Goal: Task Accomplishment & Management: Manage account settings

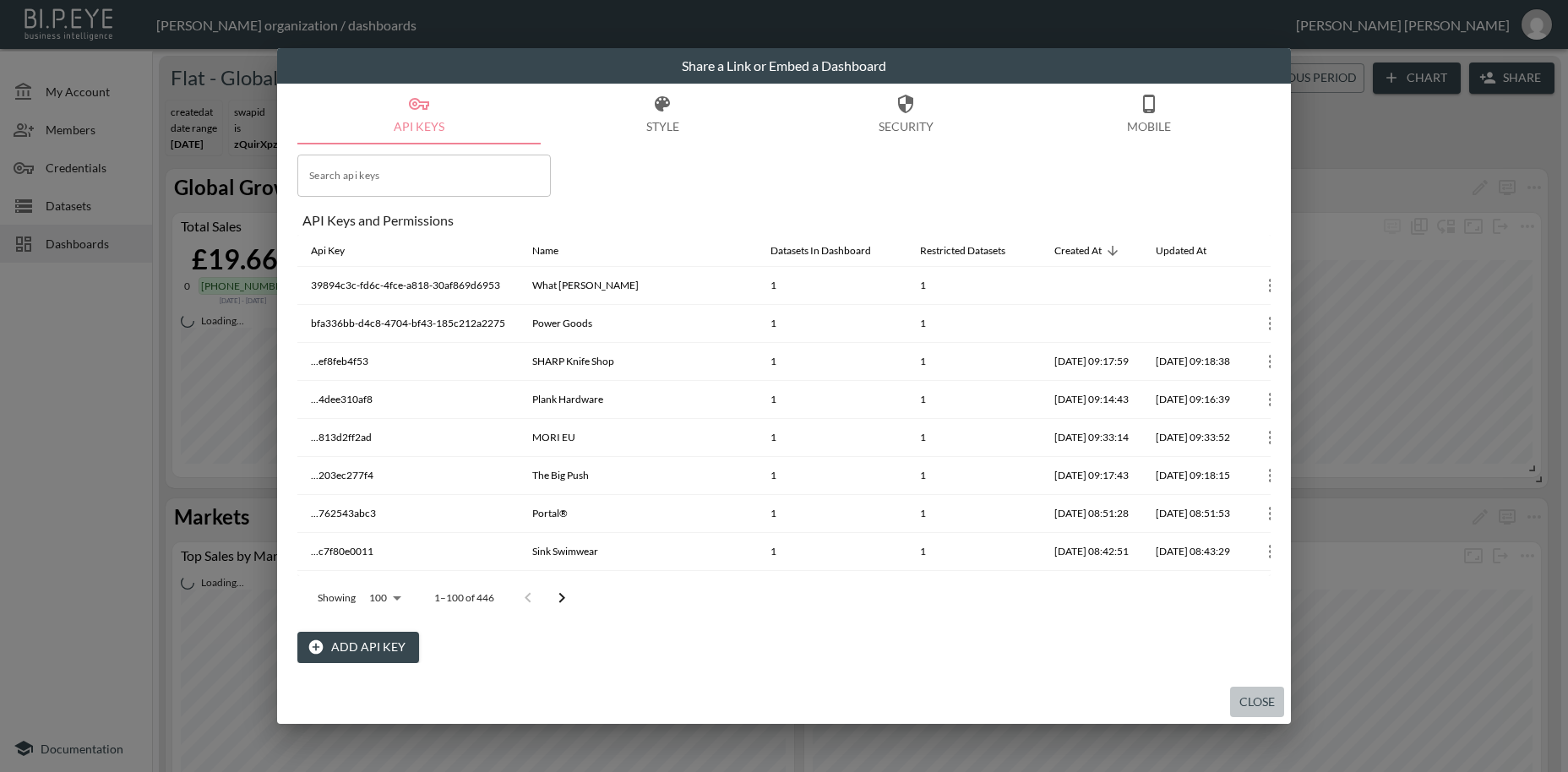
click at [1247, 699] on button "Close" at bounding box center [1257, 702] width 54 height 31
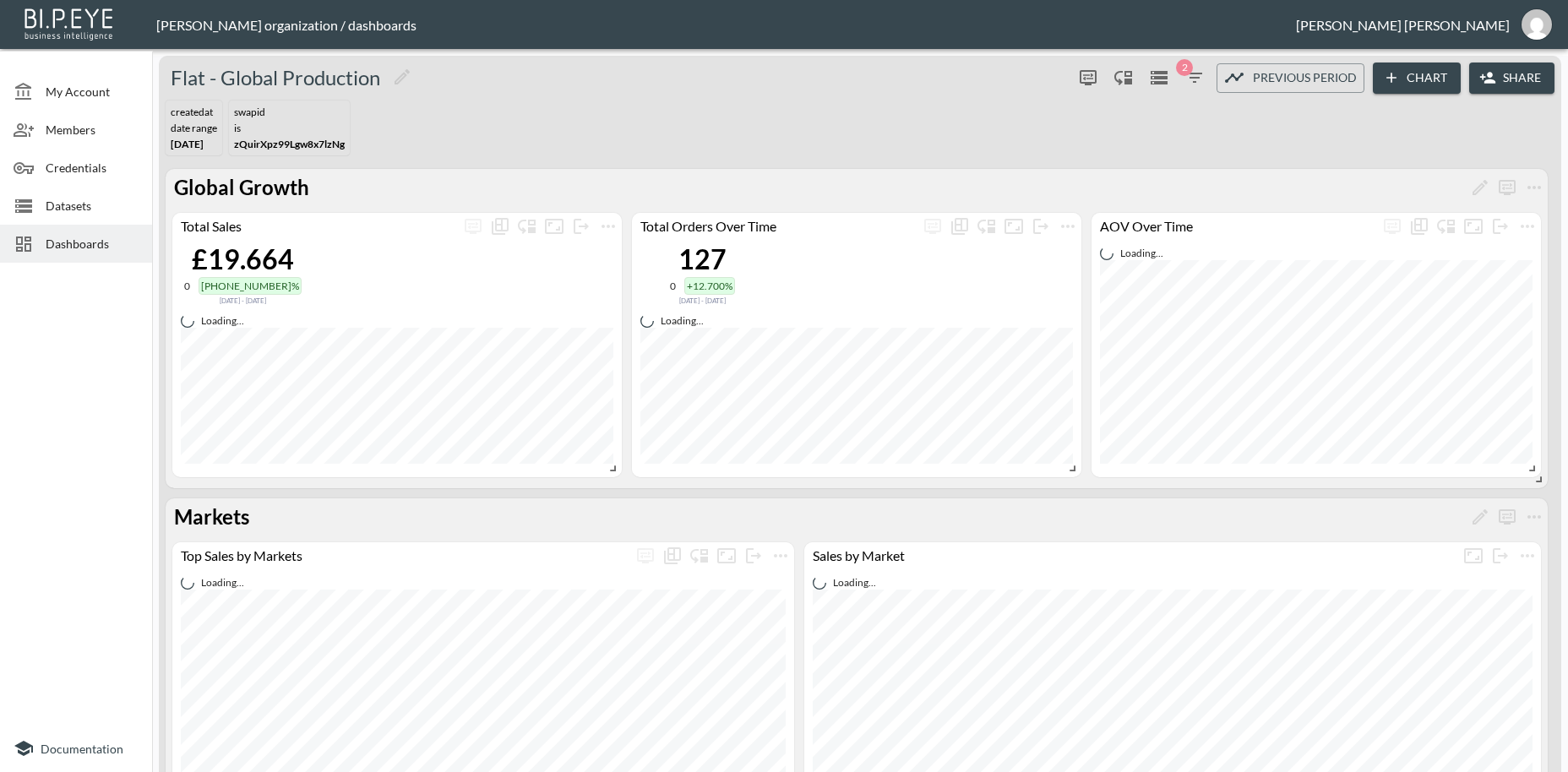
click at [78, 247] on span "Dashboards" at bounding box center [91, 244] width 93 height 17
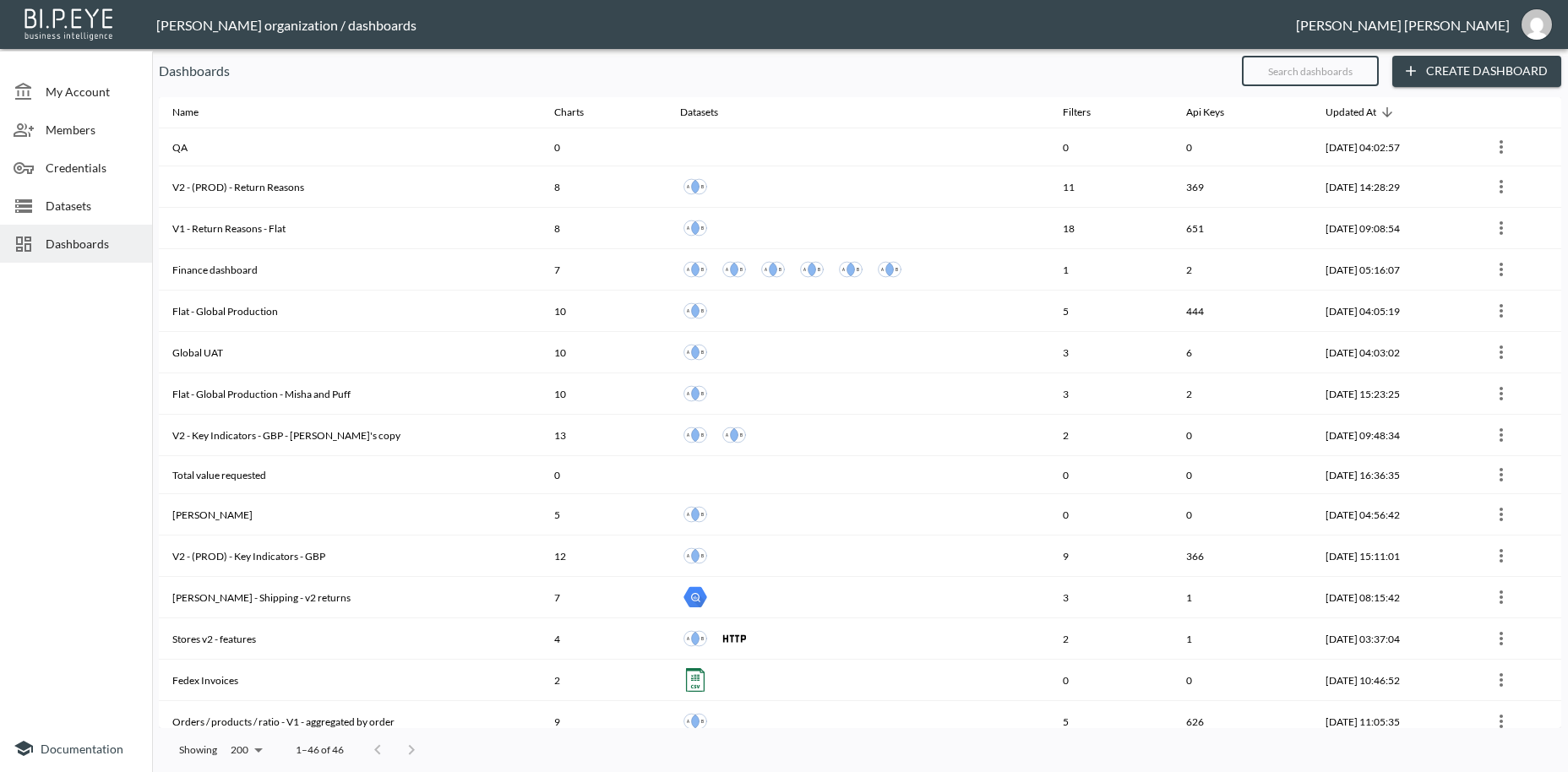
click at [1278, 82] on input "text" at bounding box center [1309, 71] width 137 height 42
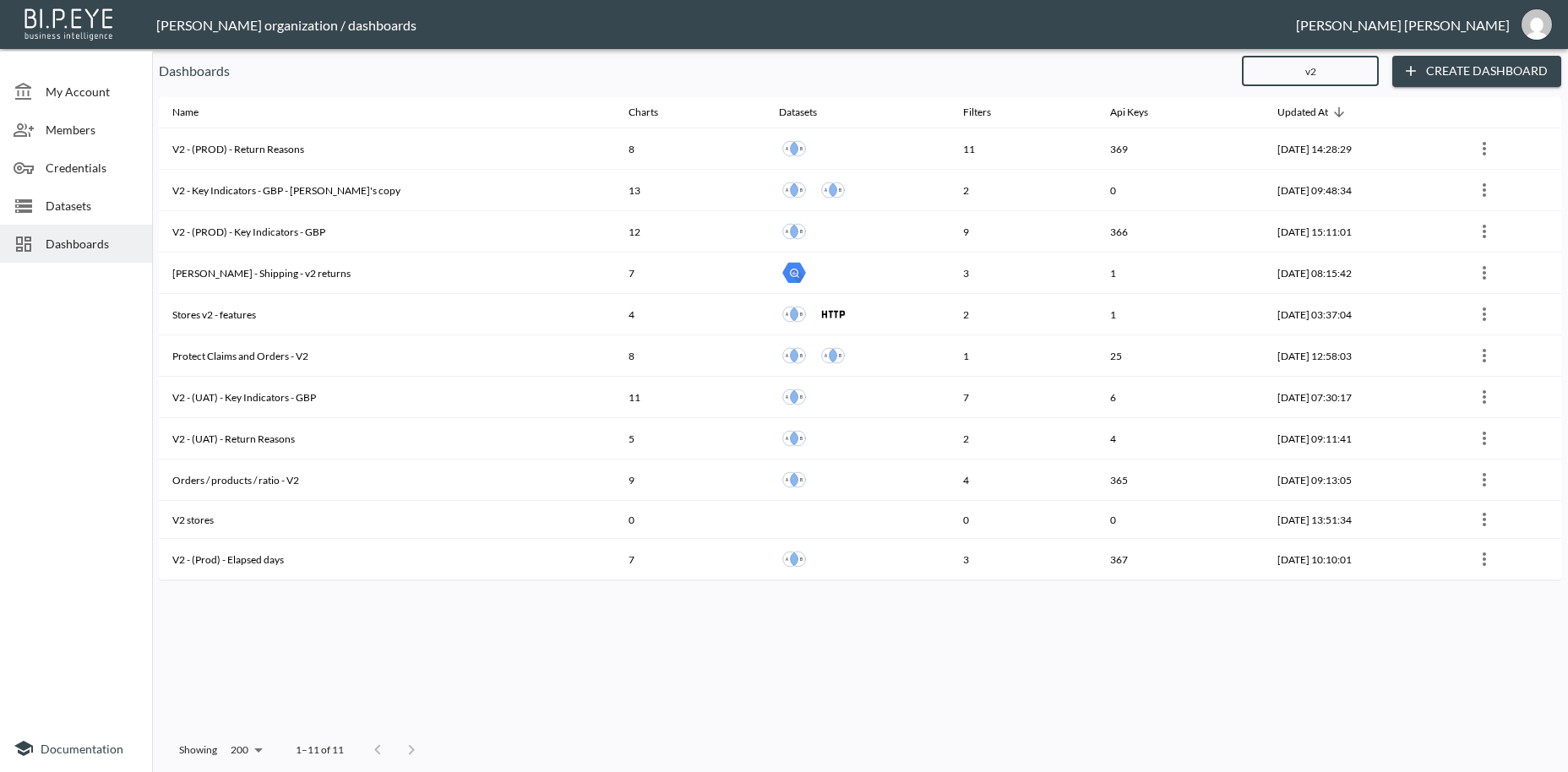
type input "v2"
click at [87, 427] on div at bounding box center [76, 497] width 152 height 456
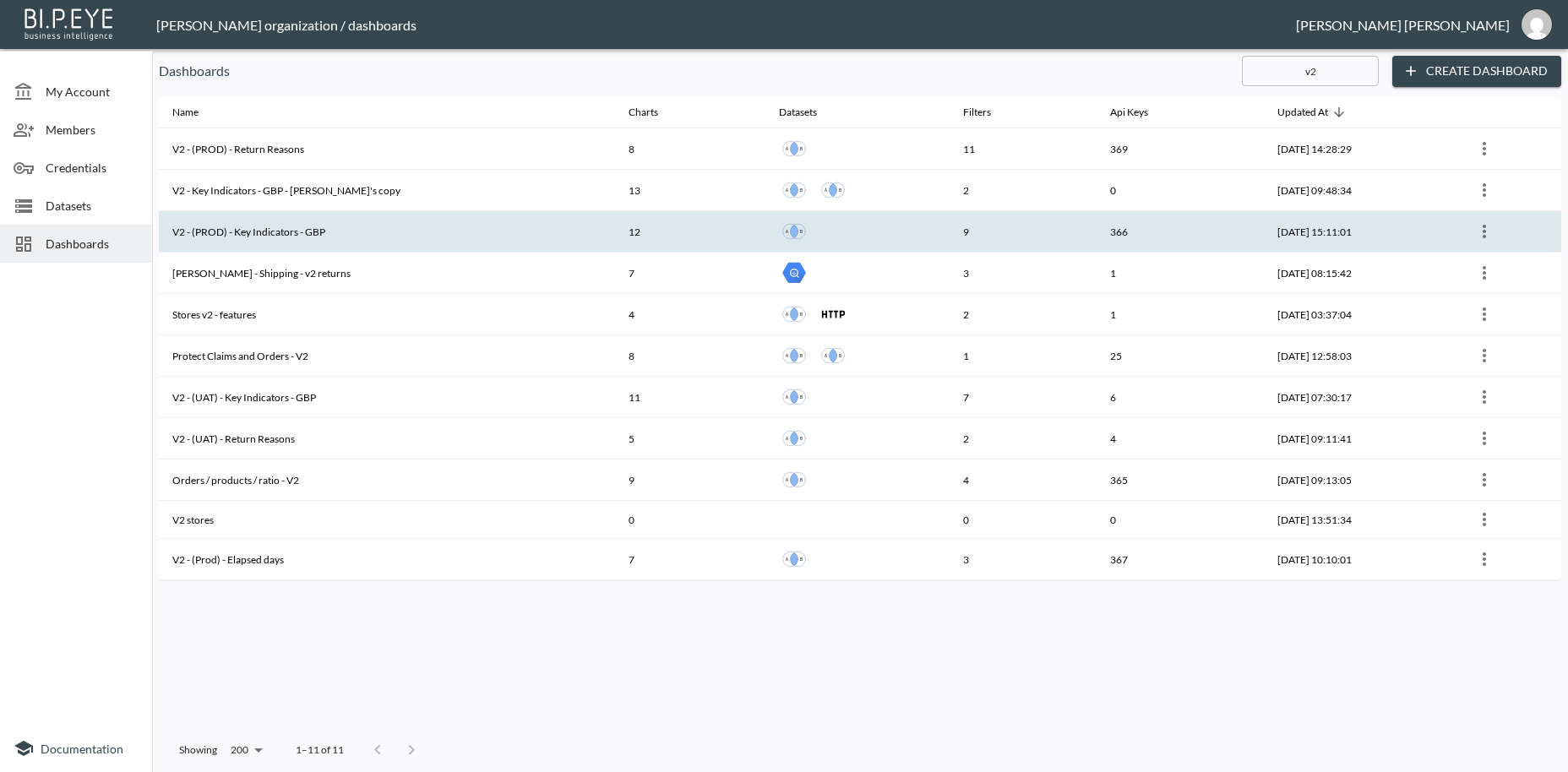
click at [272, 233] on th "V2 - (PROD) - Key Indicators - GBP" at bounding box center [387, 232] width 456 height 42
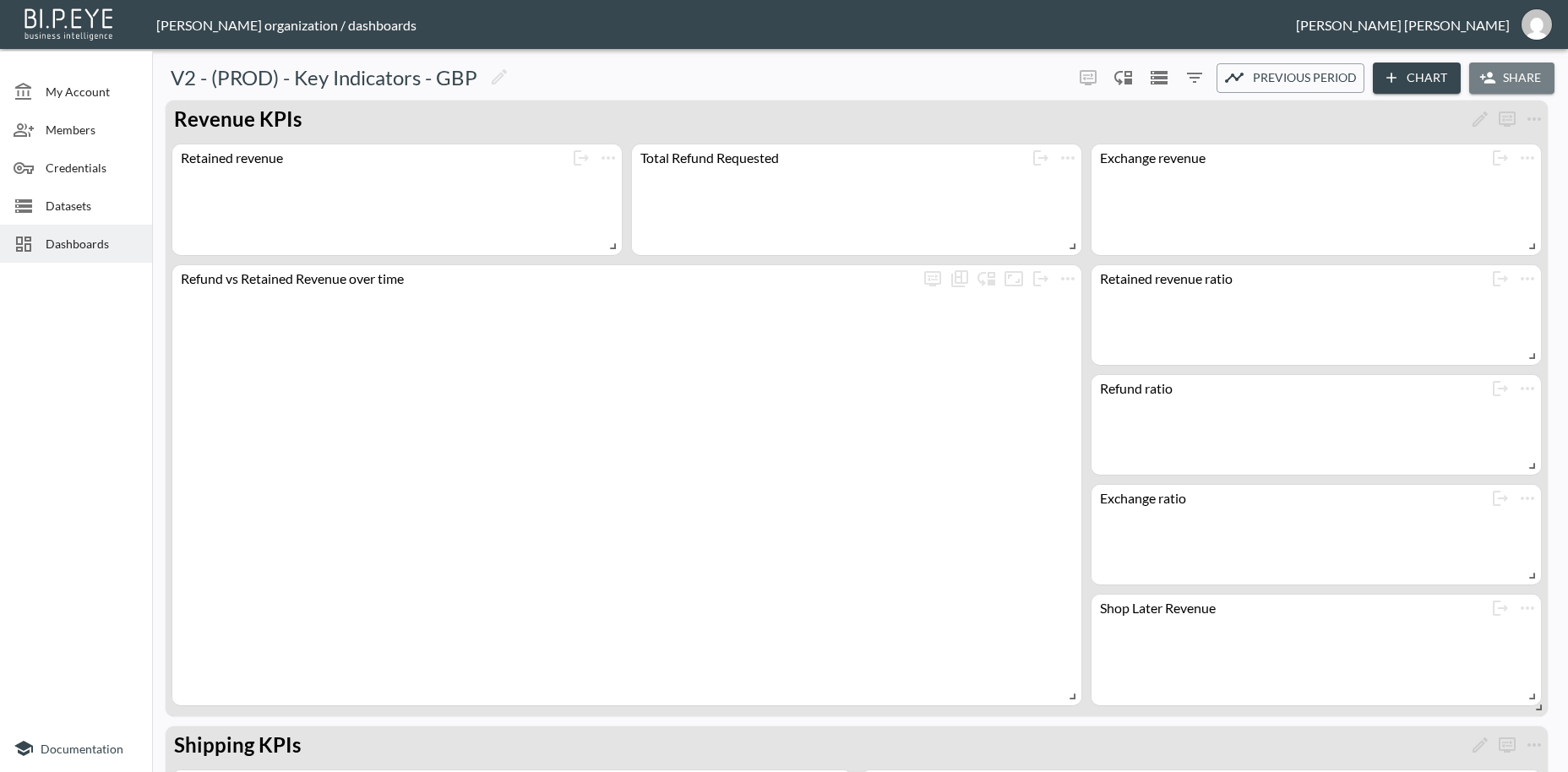
click at [1523, 78] on button "Share" at bounding box center [1511, 78] width 85 height 31
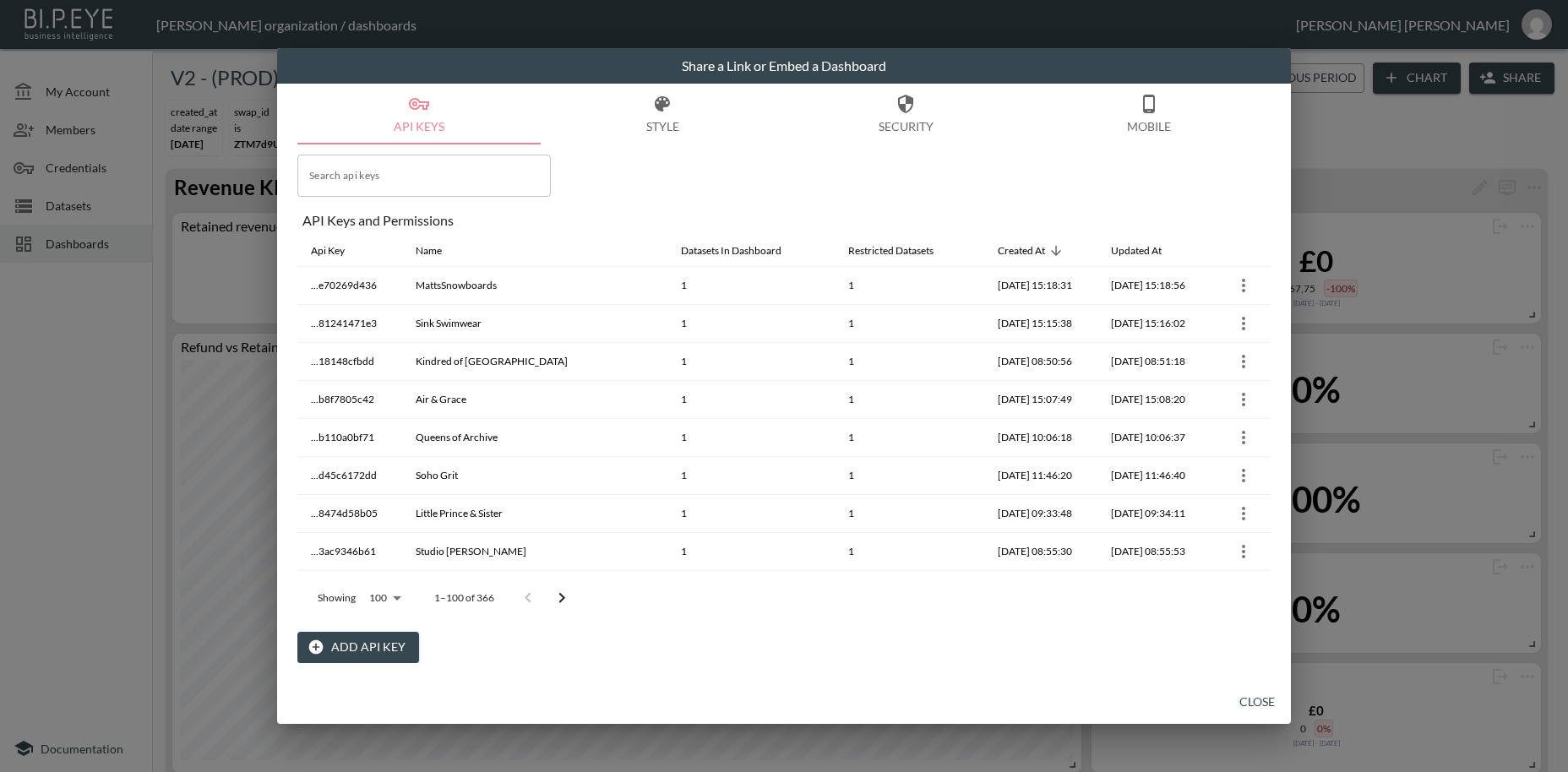
click at [363, 655] on button "Add API Key" at bounding box center [358, 647] width 122 height 31
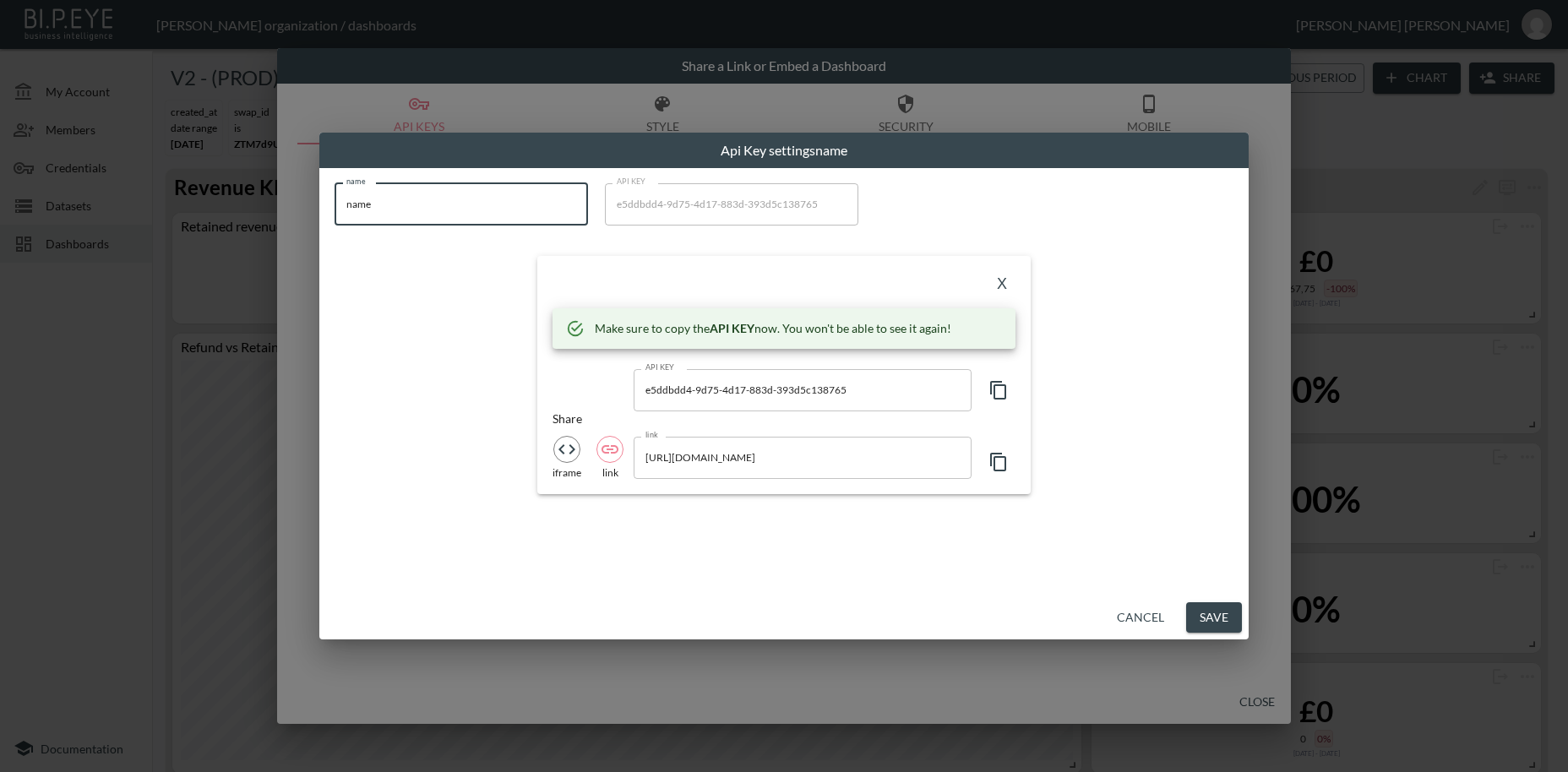
drag, startPoint x: 388, startPoint y: 205, endPoint x: 280, endPoint y: 189, distance: 109.2
click at [335, 189] on input "name" at bounding box center [461, 204] width 253 height 42
paste input "[PERSON_NAME]"
type input "[PERSON_NAME]"
click at [1000, 394] on icon "button" at bounding box center [998, 389] width 20 height 20
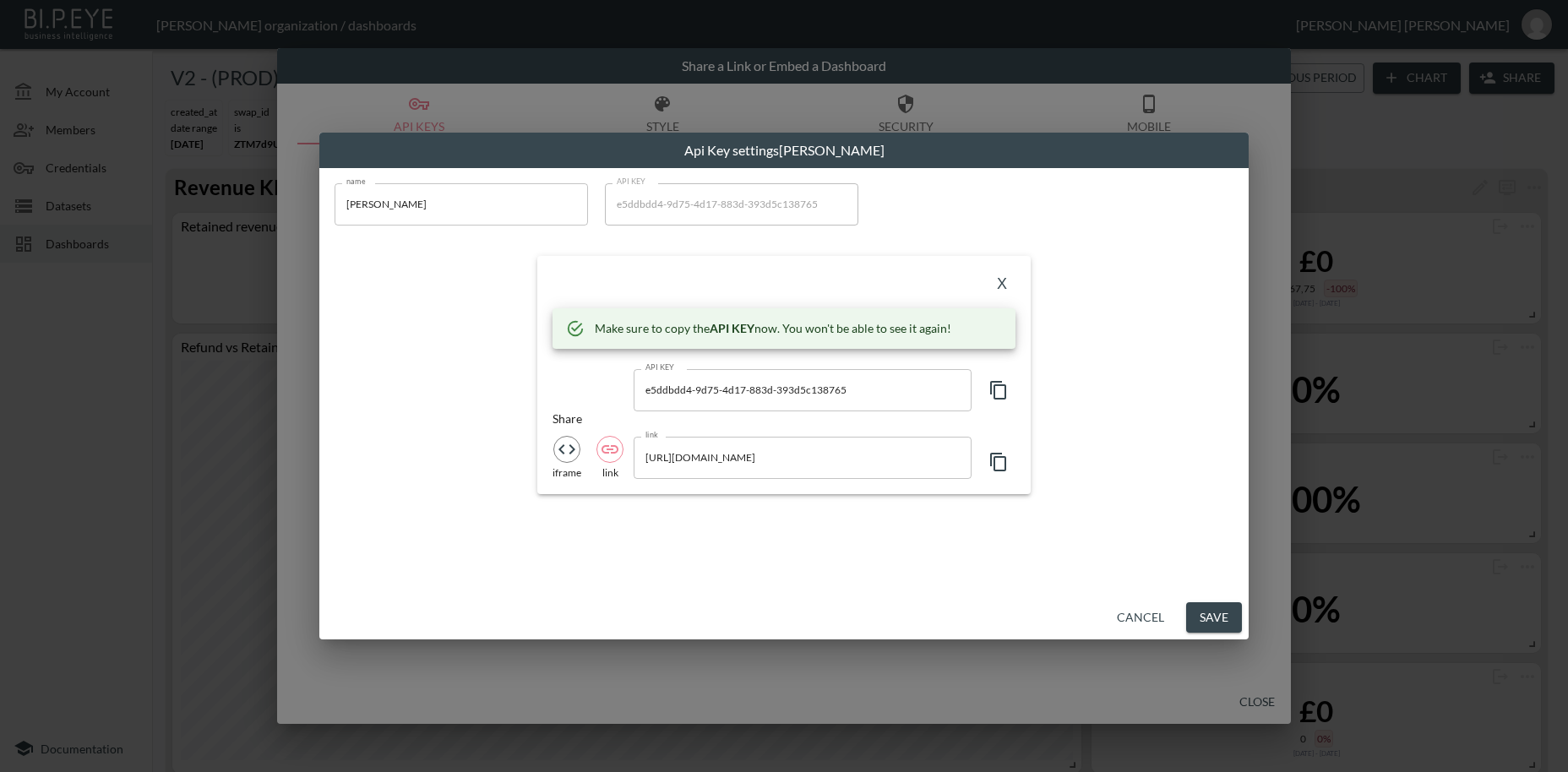
click at [1000, 394] on icon "button" at bounding box center [998, 389] width 20 height 20
click at [999, 288] on button "X" at bounding box center [1002, 284] width 27 height 27
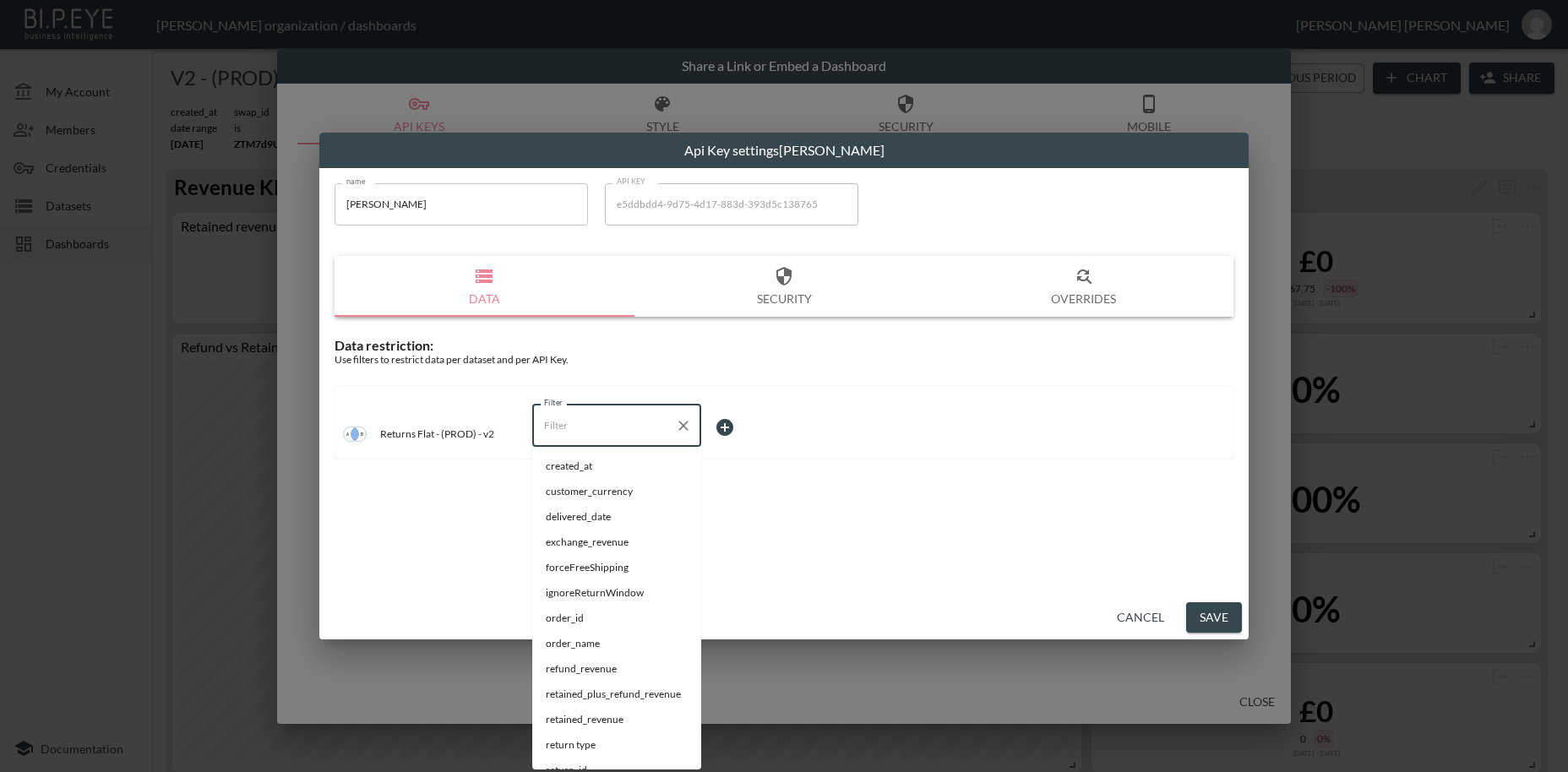
click at [561, 423] on input "Filter" at bounding box center [604, 425] width 128 height 27
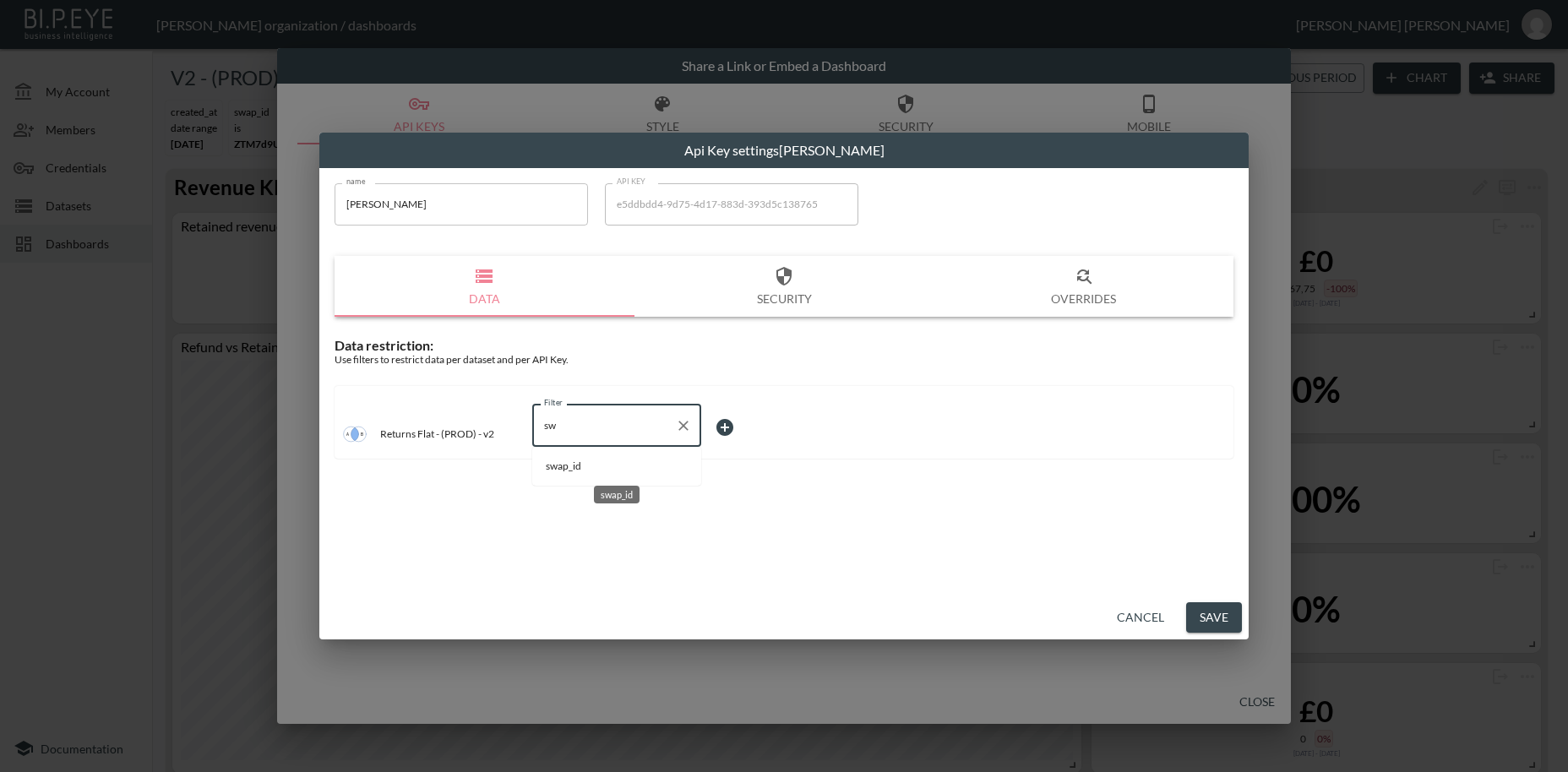
click at [576, 462] on span "swap_id" at bounding box center [616, 466] width 142 height 15
type input "swap_id"
click at [739, 430] on body "BI.P.EYE, Interactive Analytics Dashboards - app [PERSON_NAME] organization / d…" at bounding box center [784, 386] width 1568 height 772
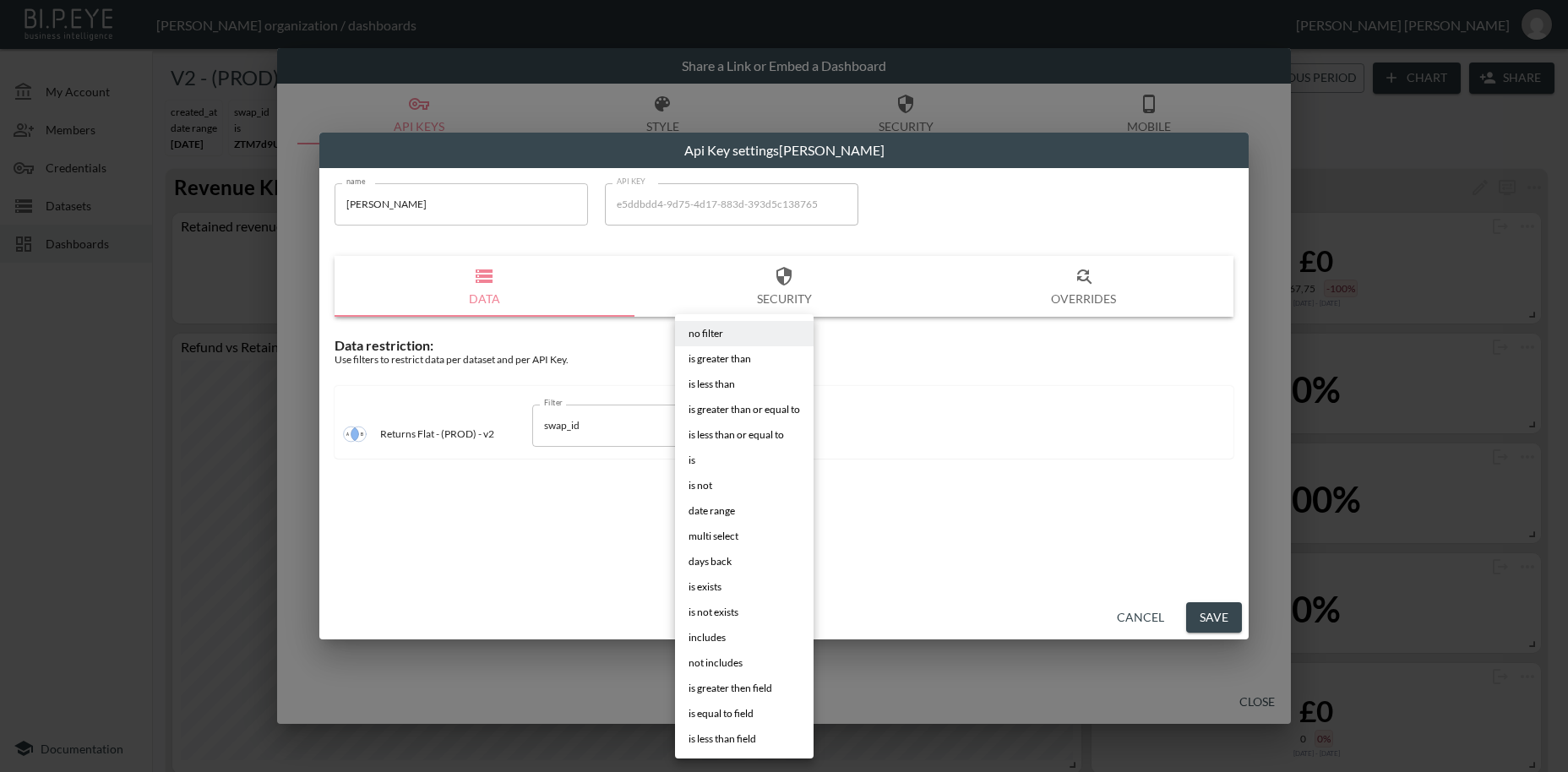
click at [702, 462] on li "is" at bounding box center [744, 460] width 139 height 25
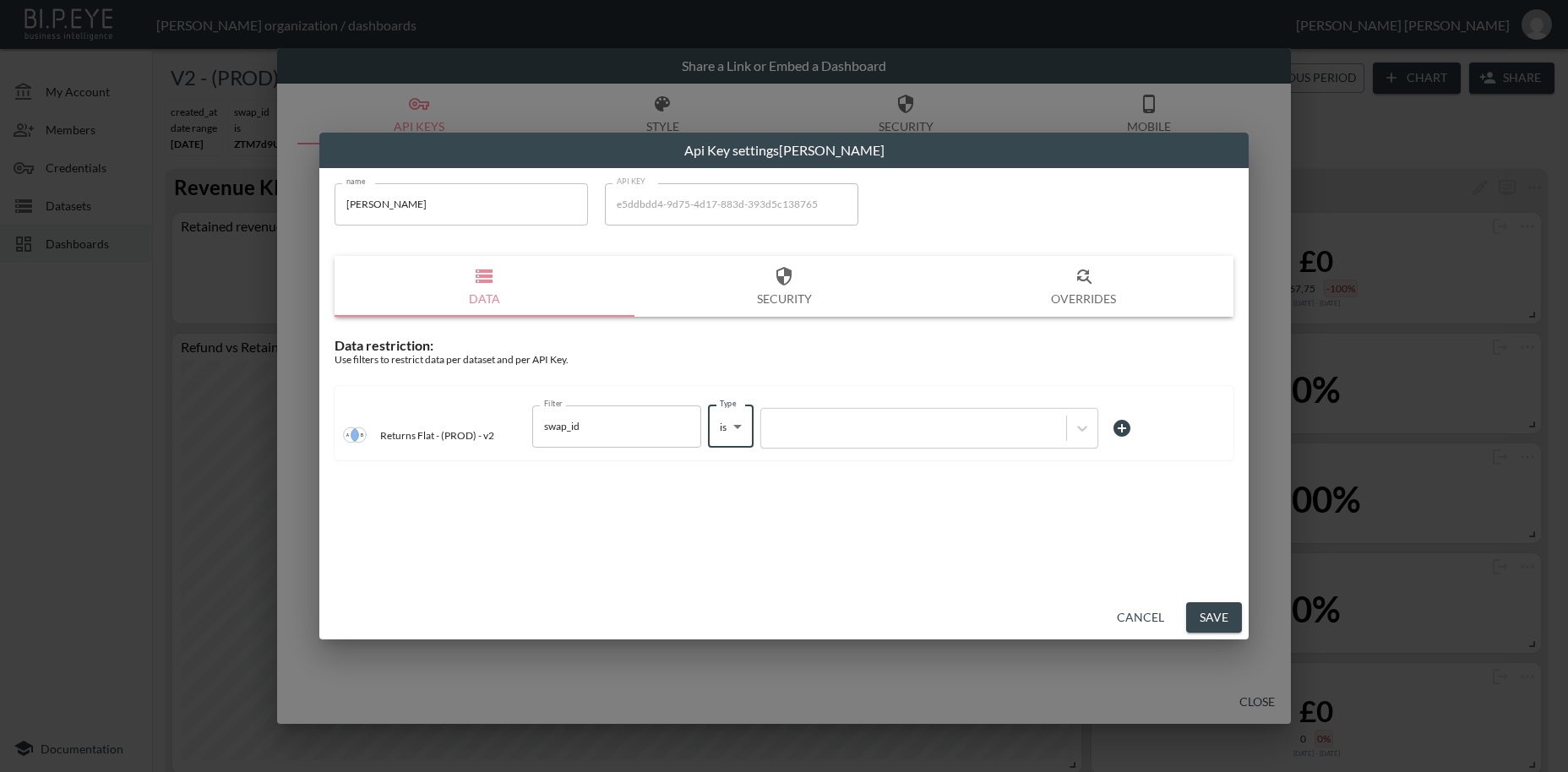
type input "is"
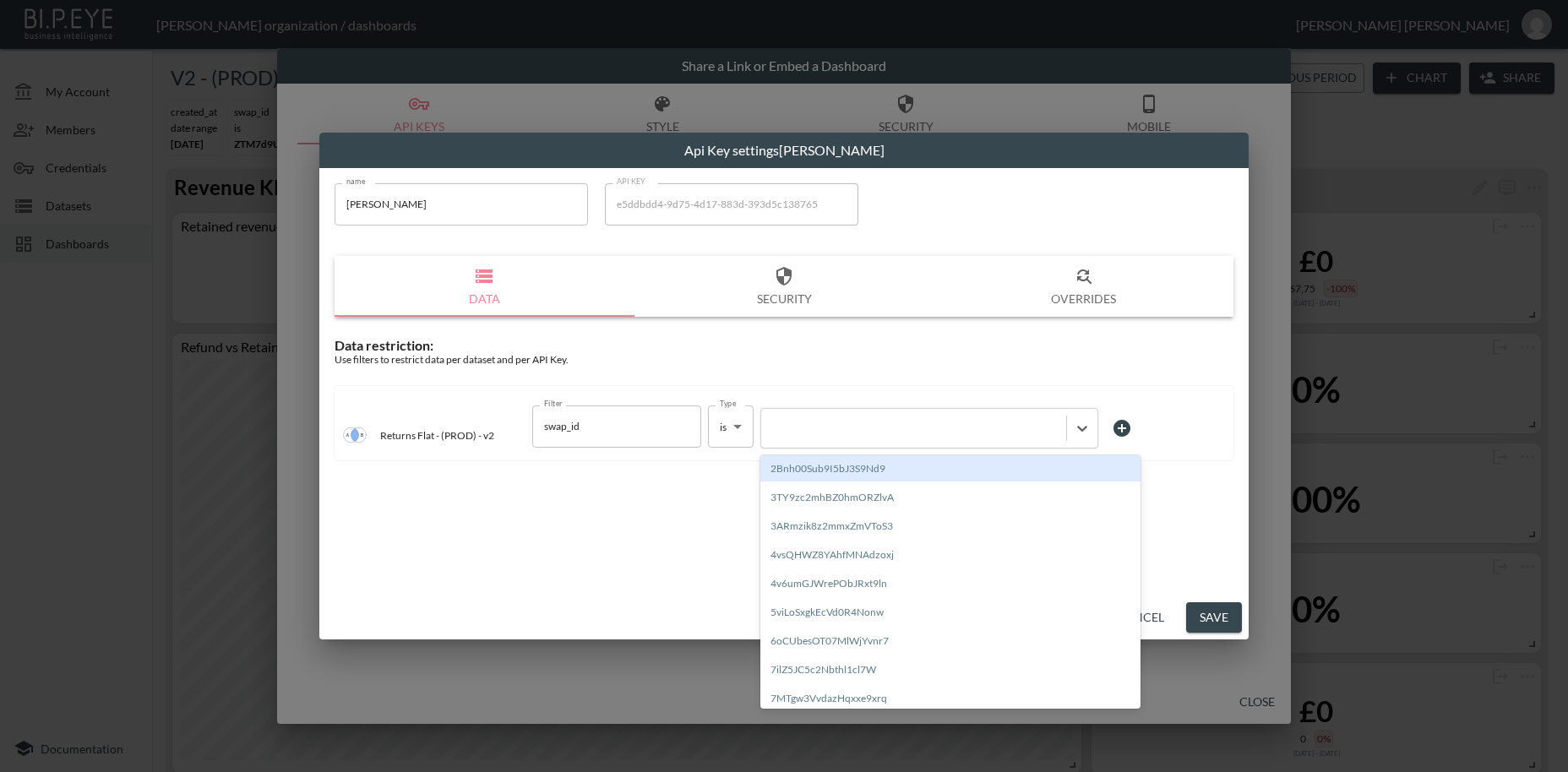
click at [800, 429] on div at bounding box center [913, 428] width 288 height 16
paste input "vxKmWQzERWO53idE8hp4"
type input "vxKmWQzERWO53idE8hp4"
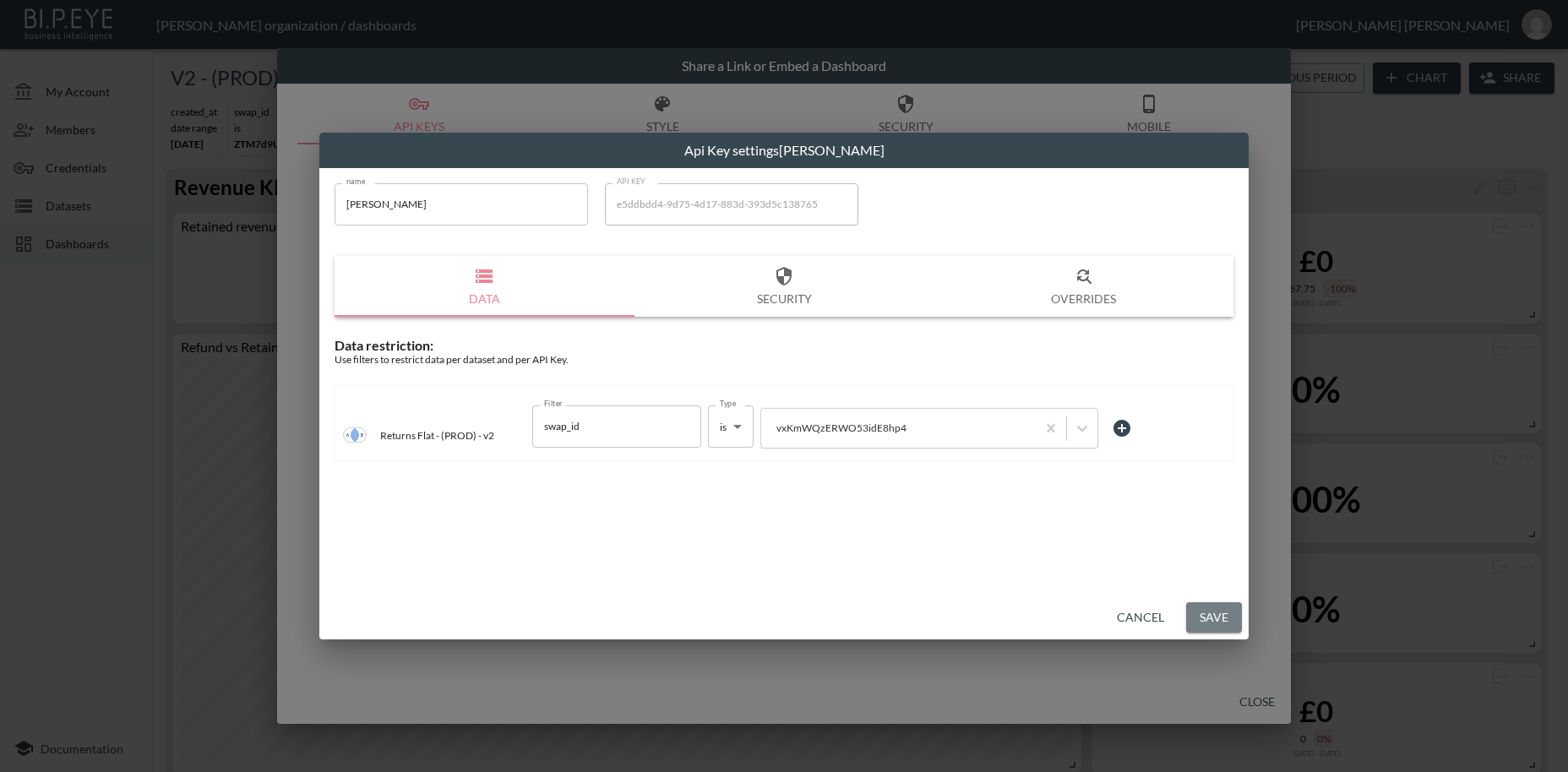
click at [1198, 623] on button "Save" at bounding box center [1213, 618] width 56 height 31
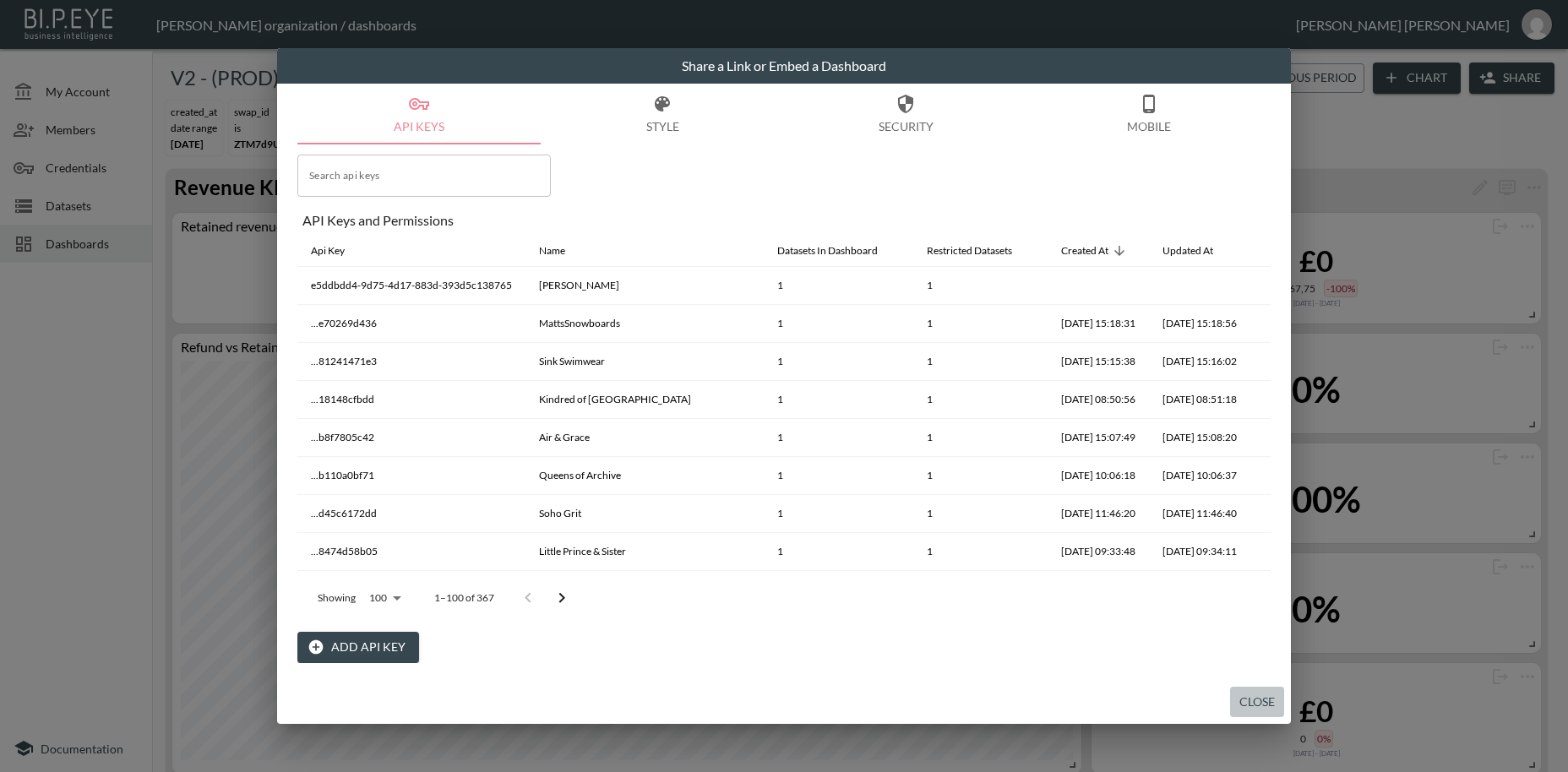
click at [1257, 698] on button "Close" at bounding box center [1257, 702] width 54 height 31
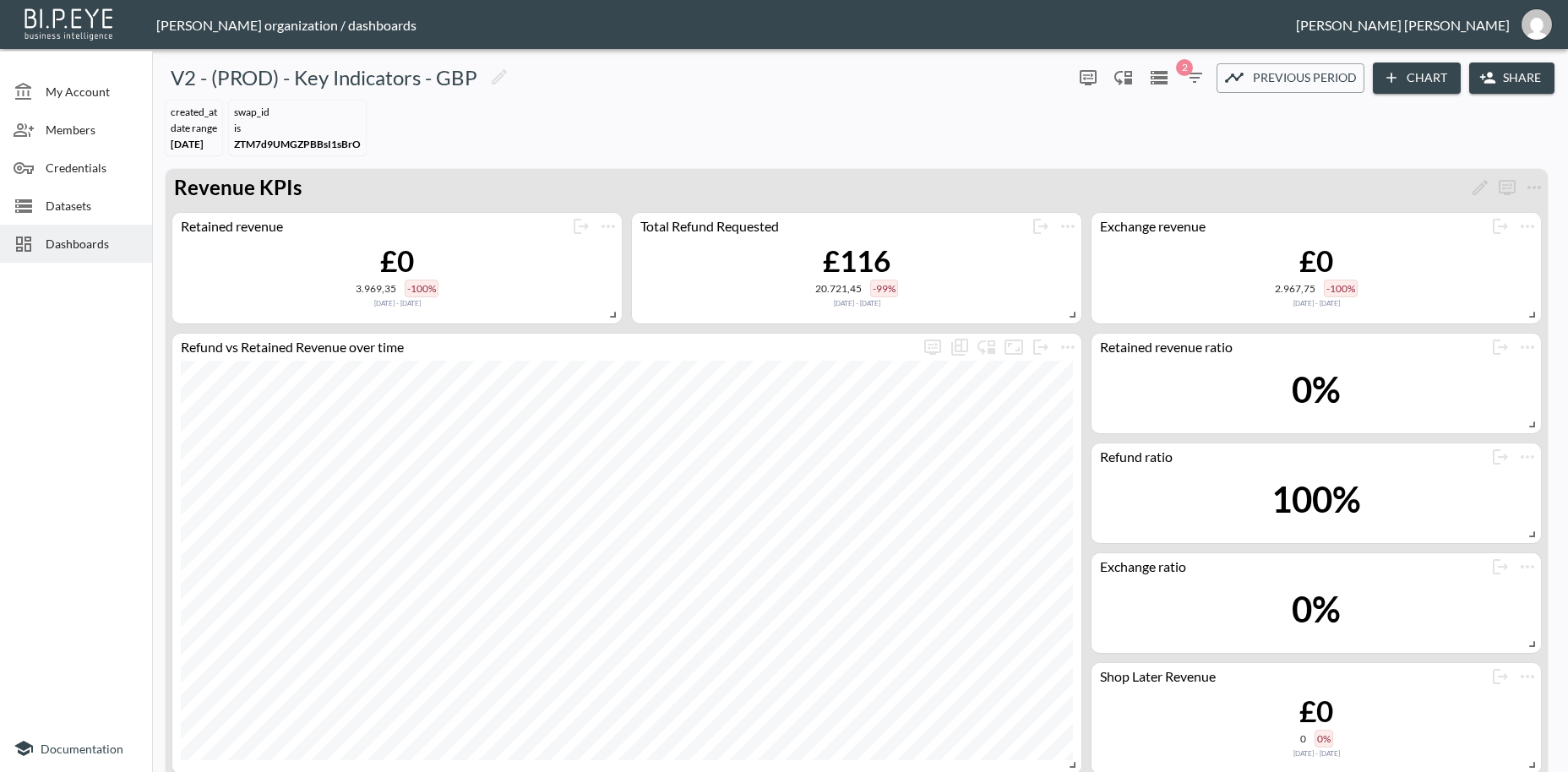
click at [87, 243] on span "Dashboards" at bounding box center [91, 244] width 93 height 17
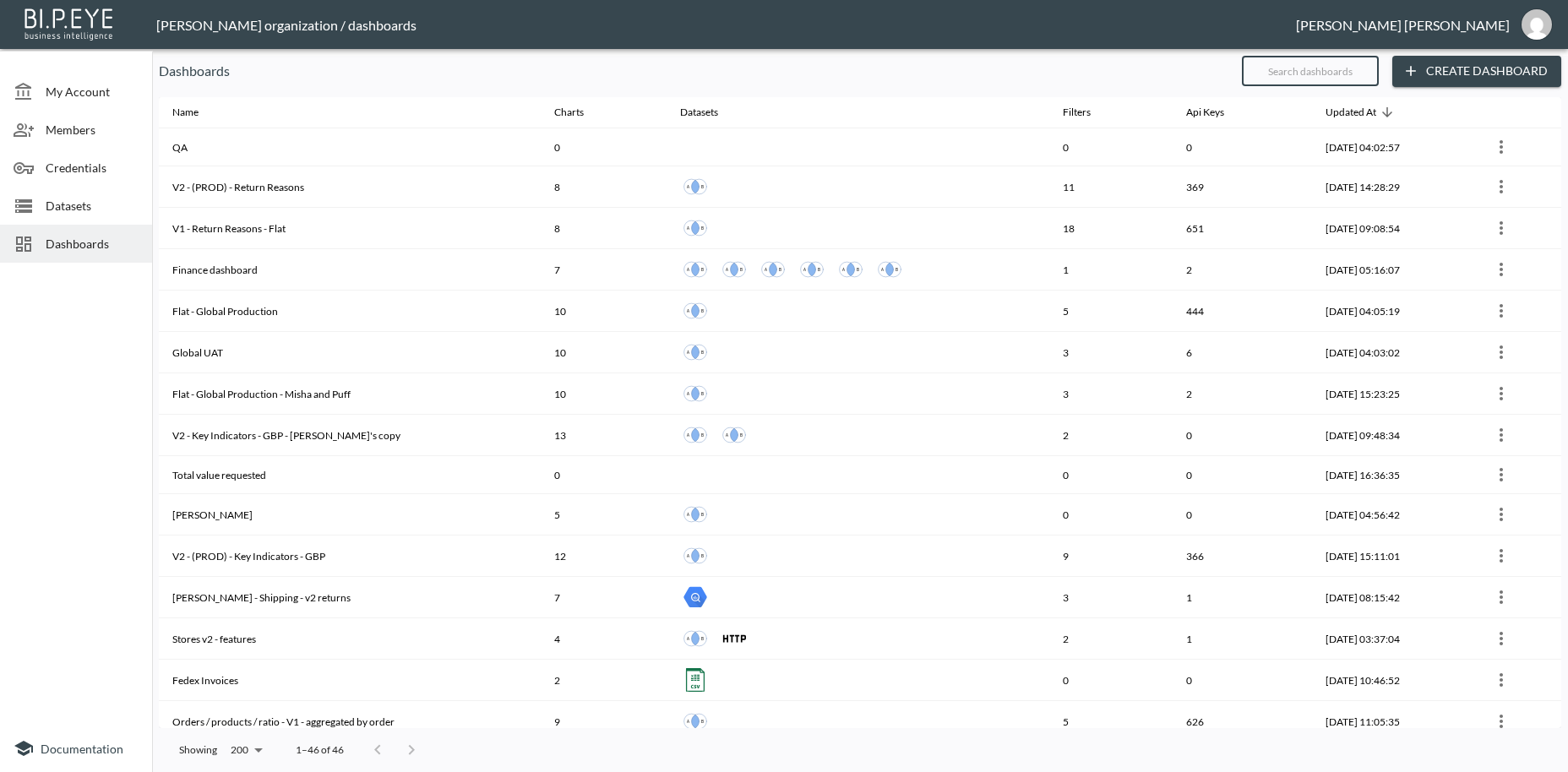
click at [1267, 69] on input "text" at bounding box center [1309, 71] width 137 height 42
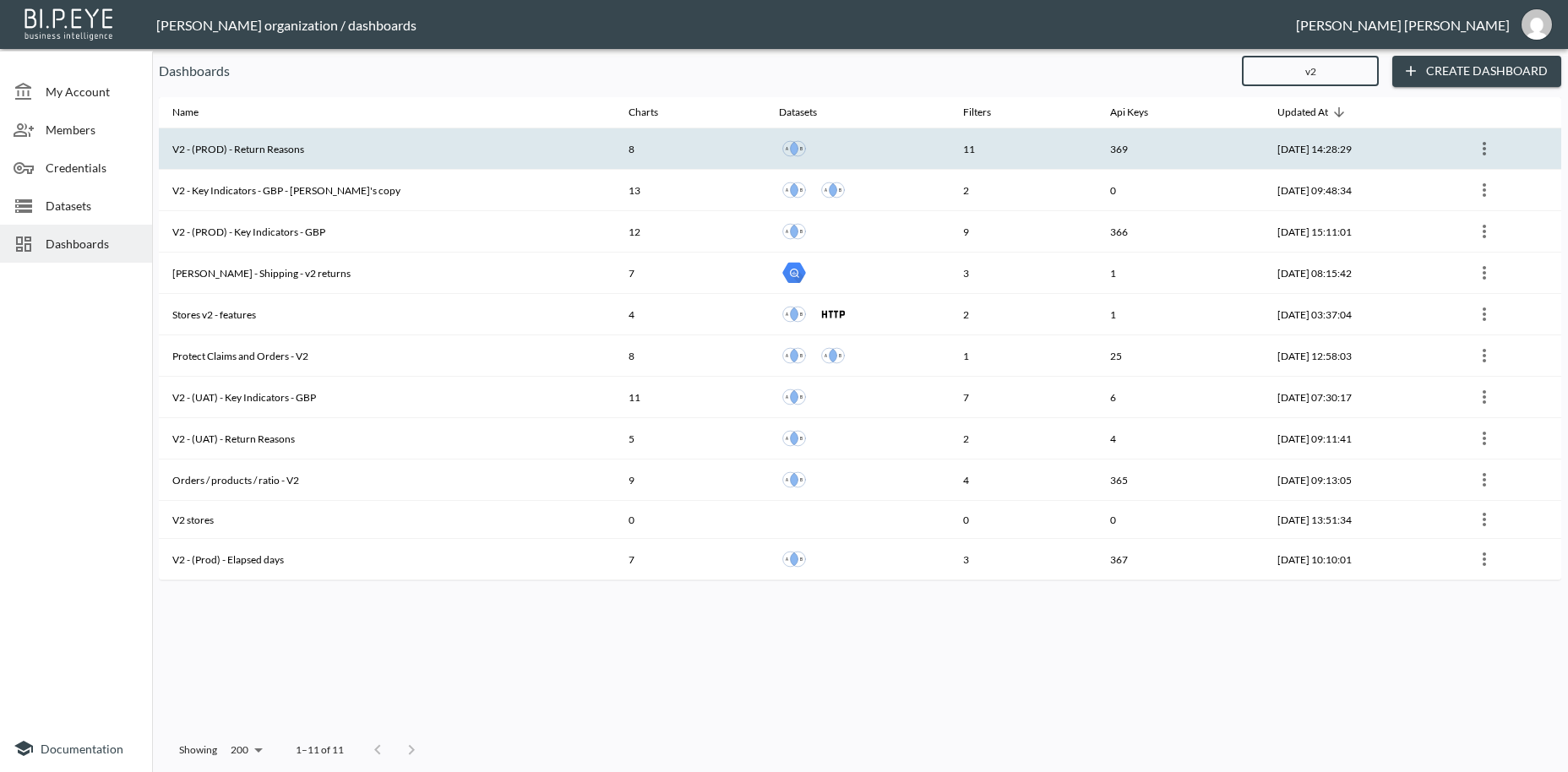
type input "v2"
click at [320, 153] on th "V2 - (PROD) - Return Reasons" at bounding box center [387, 149] width 456 height 42
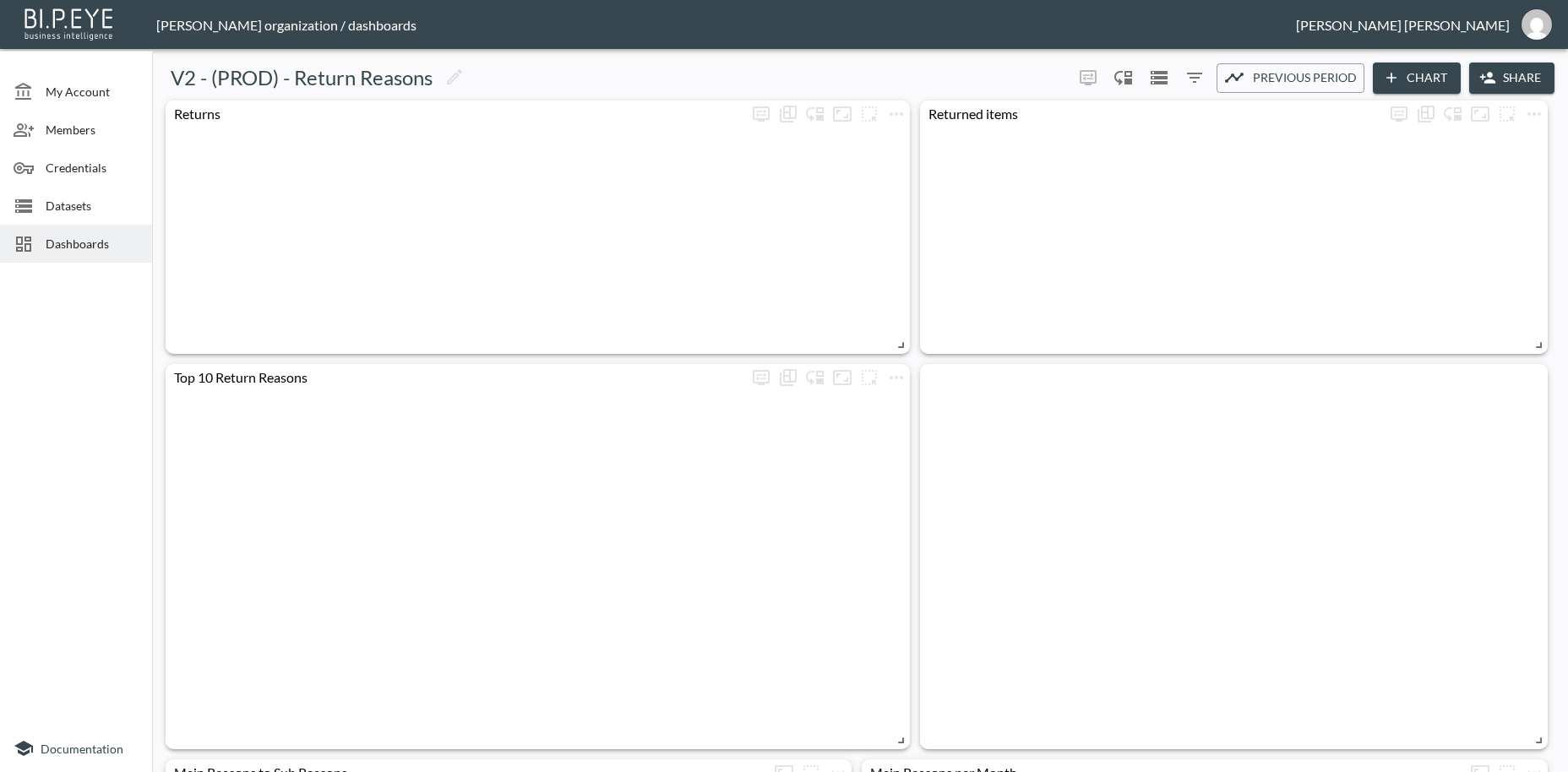
click at [1524, 76] on button "Share" at bounding box center [1511, 78] width 85 height 31
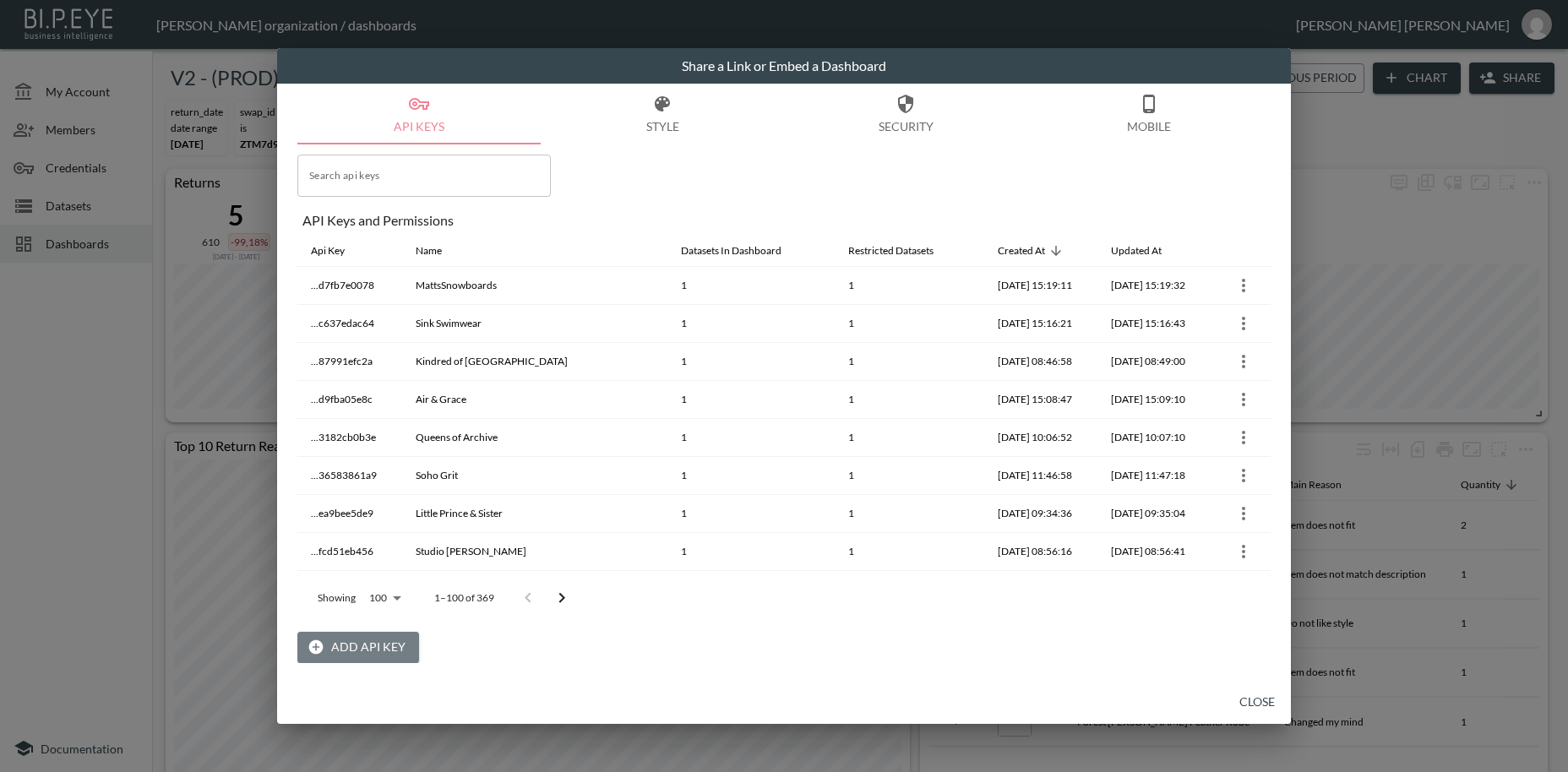
click at [358, 647] on button "Add API Key" at bounding box center [358, 647] width 122 height 31
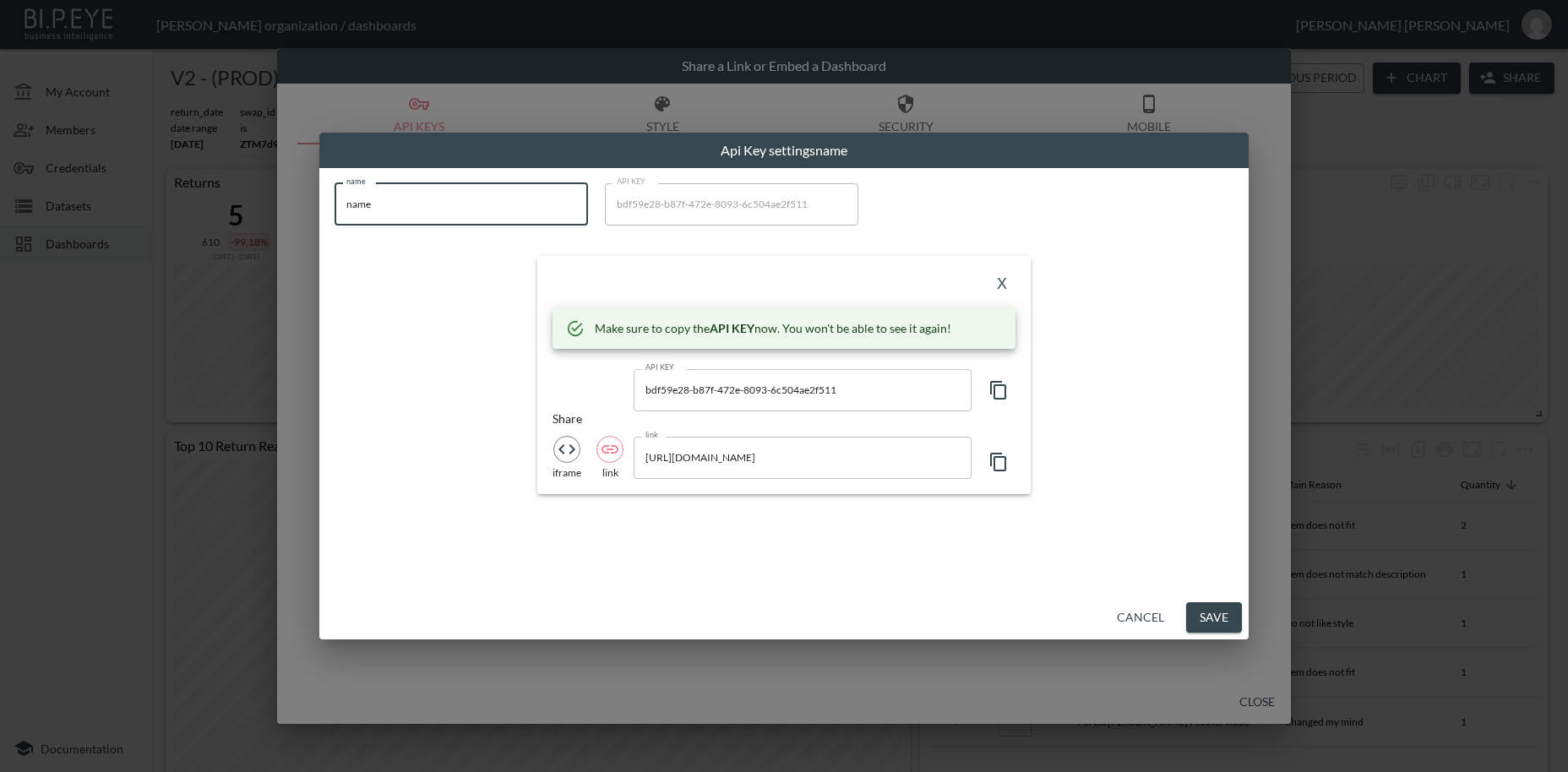
drag, startPoint x: 431, startPoint y: 211, endPoint x: 323, endPoint y: 194, distance: 109.3
click at [335, 194] on input "name" at bounding box center [461, 204] width 253 height 42
paste input "[PERSON_NAME]"
type input "[PERSON_NAME]"
click at [996, 388] on icon "button" at bounding box center [998, 389] width 20 height 20
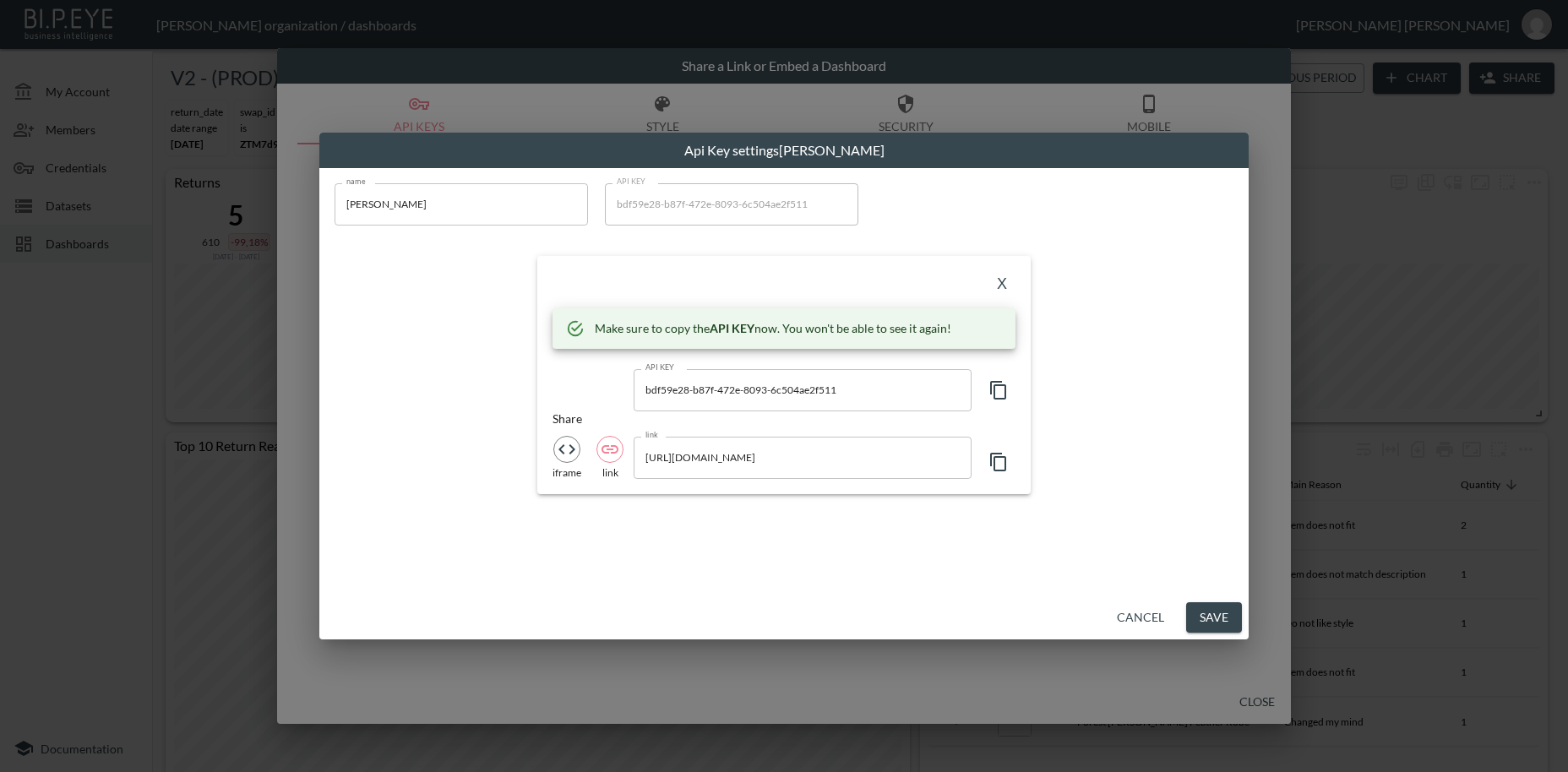
click at [1004, 281] on button "X" at bounding box center [1002, 284] width 27 height 27
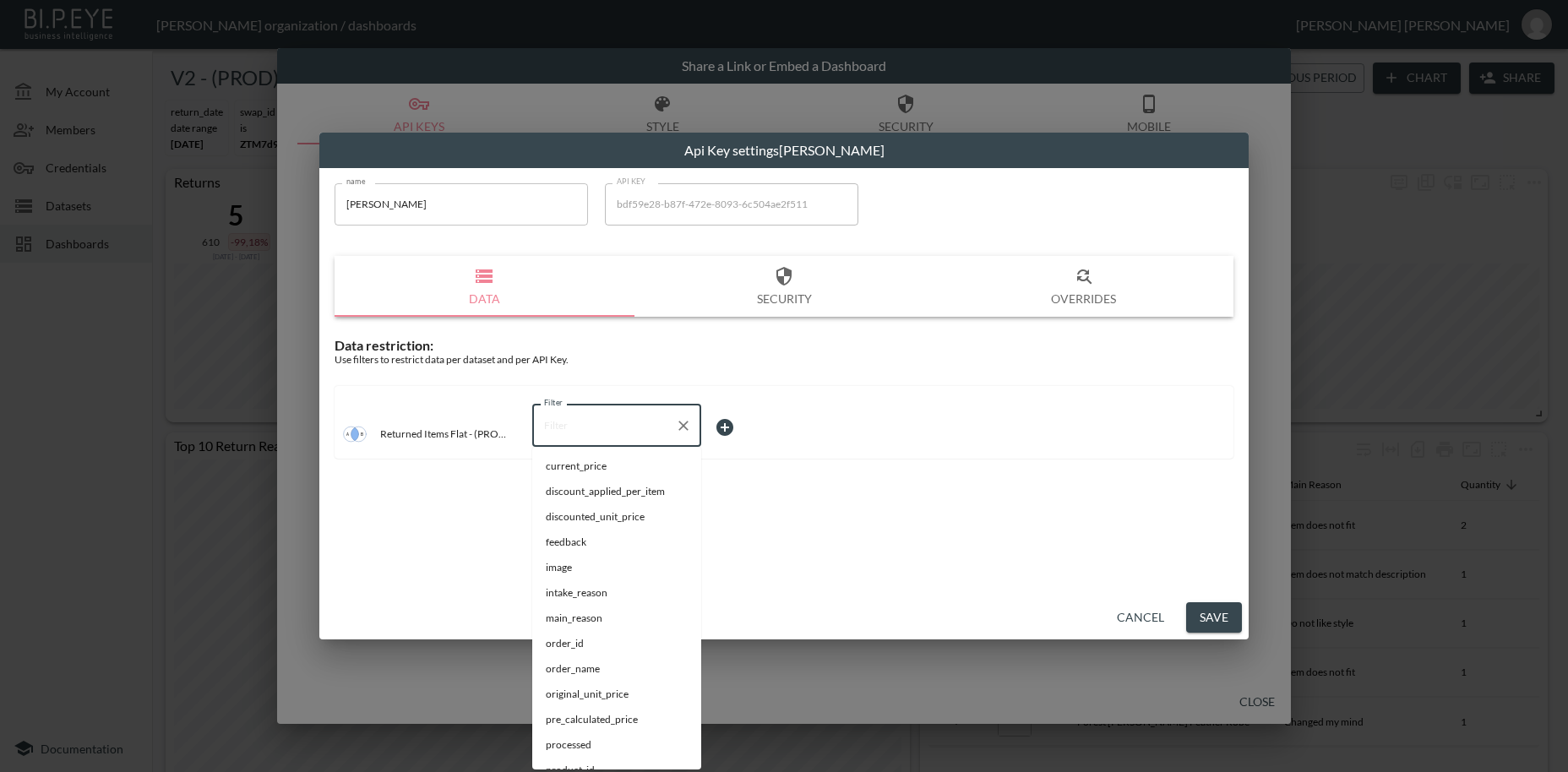
click at [564, 421] on input "Filter" at bounding box center [604, 425] width 128 height 27
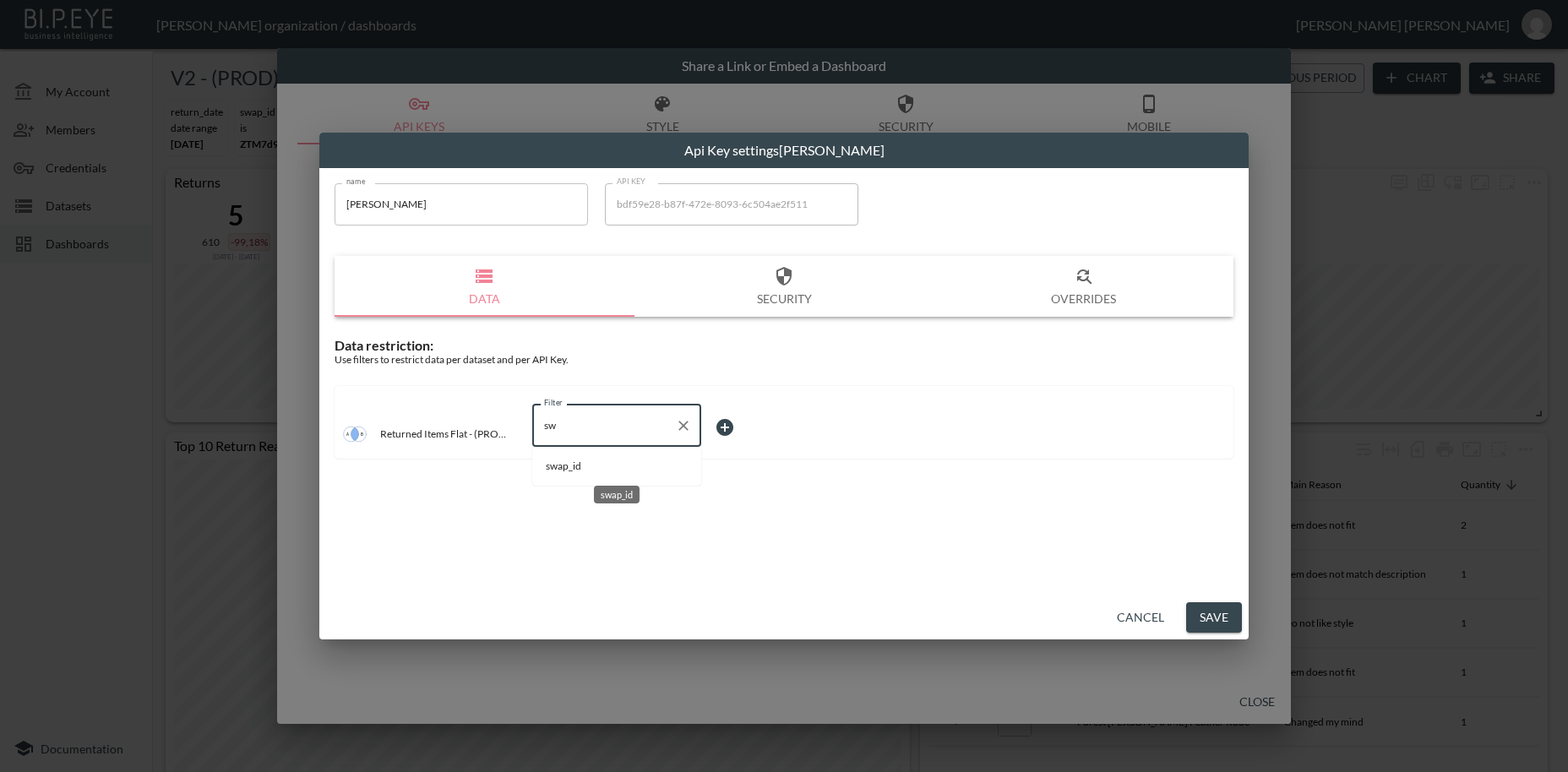
click at [571, 464] on span "swap_id" at bounding box center [616, 466] width 142 height 15
type input "swap_id"
click at [720, 420] on body "BI.P.EYE, Interactive Analytics Dashboards - app [PERSON_NAME] organization / d…" at bounding box center [784, 386] width 1568 height 772
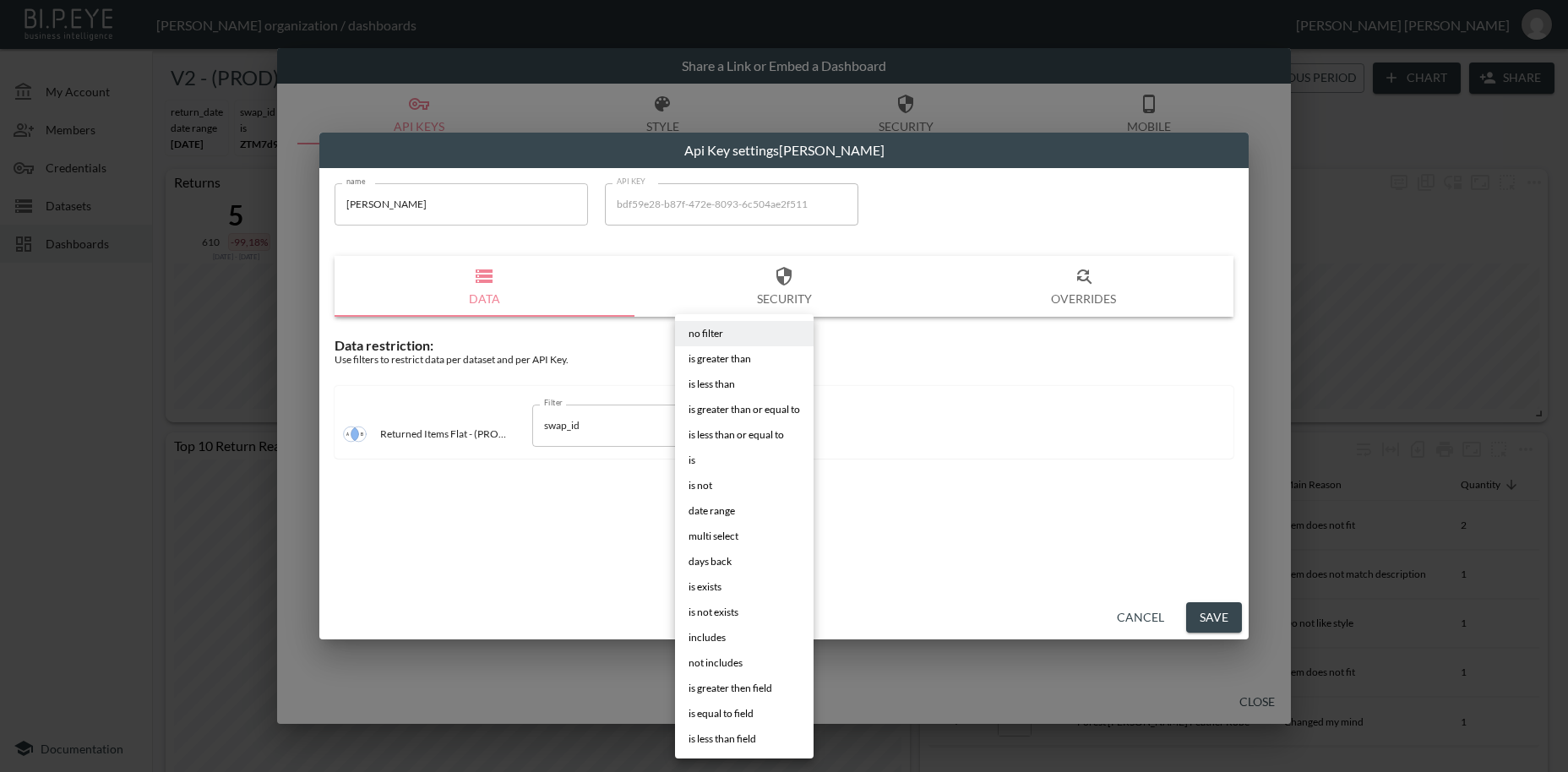
click at [692, 458] on span "is" at bounding box center [692, 460] width 7 height 15
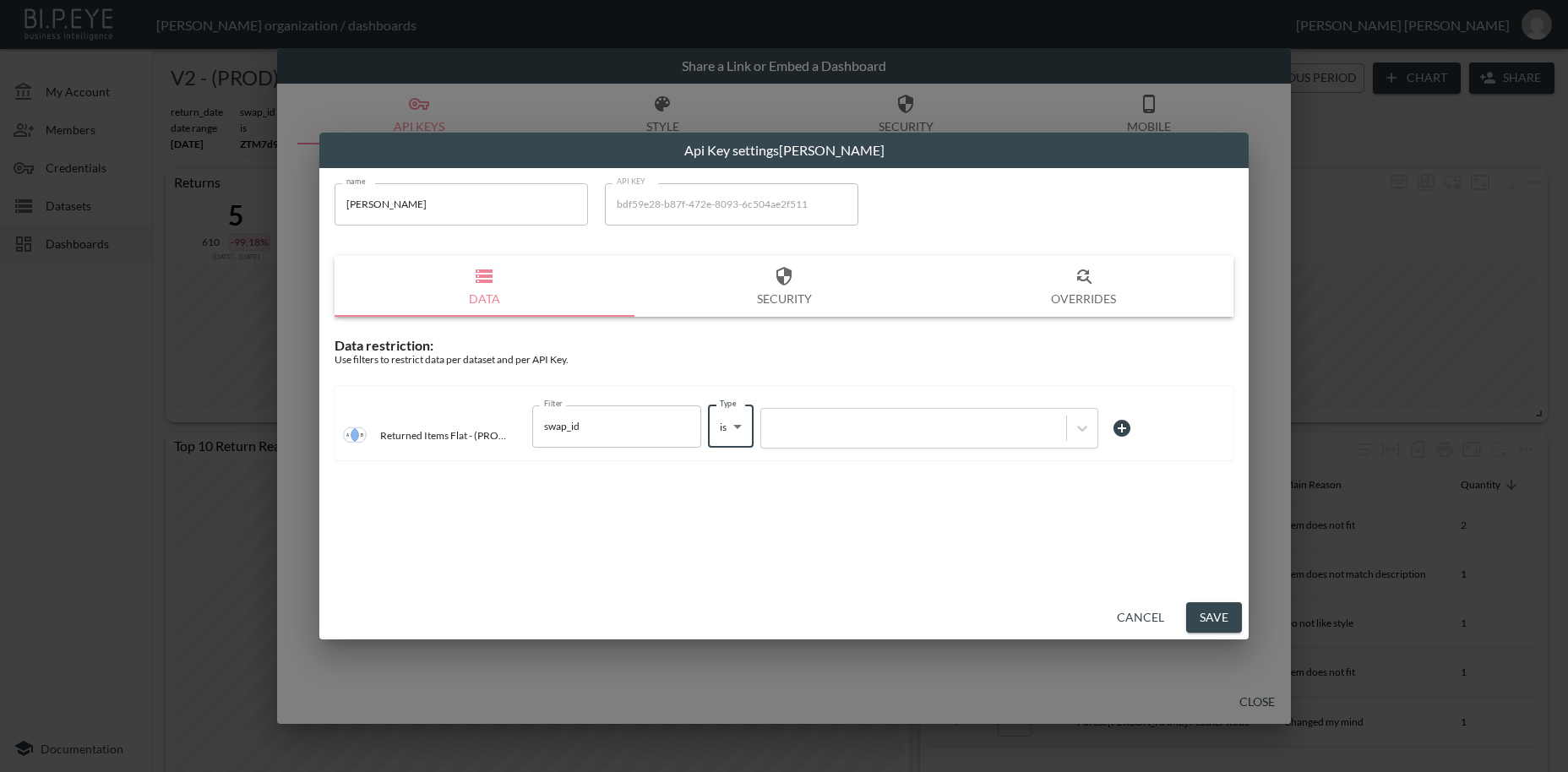
type input "is"
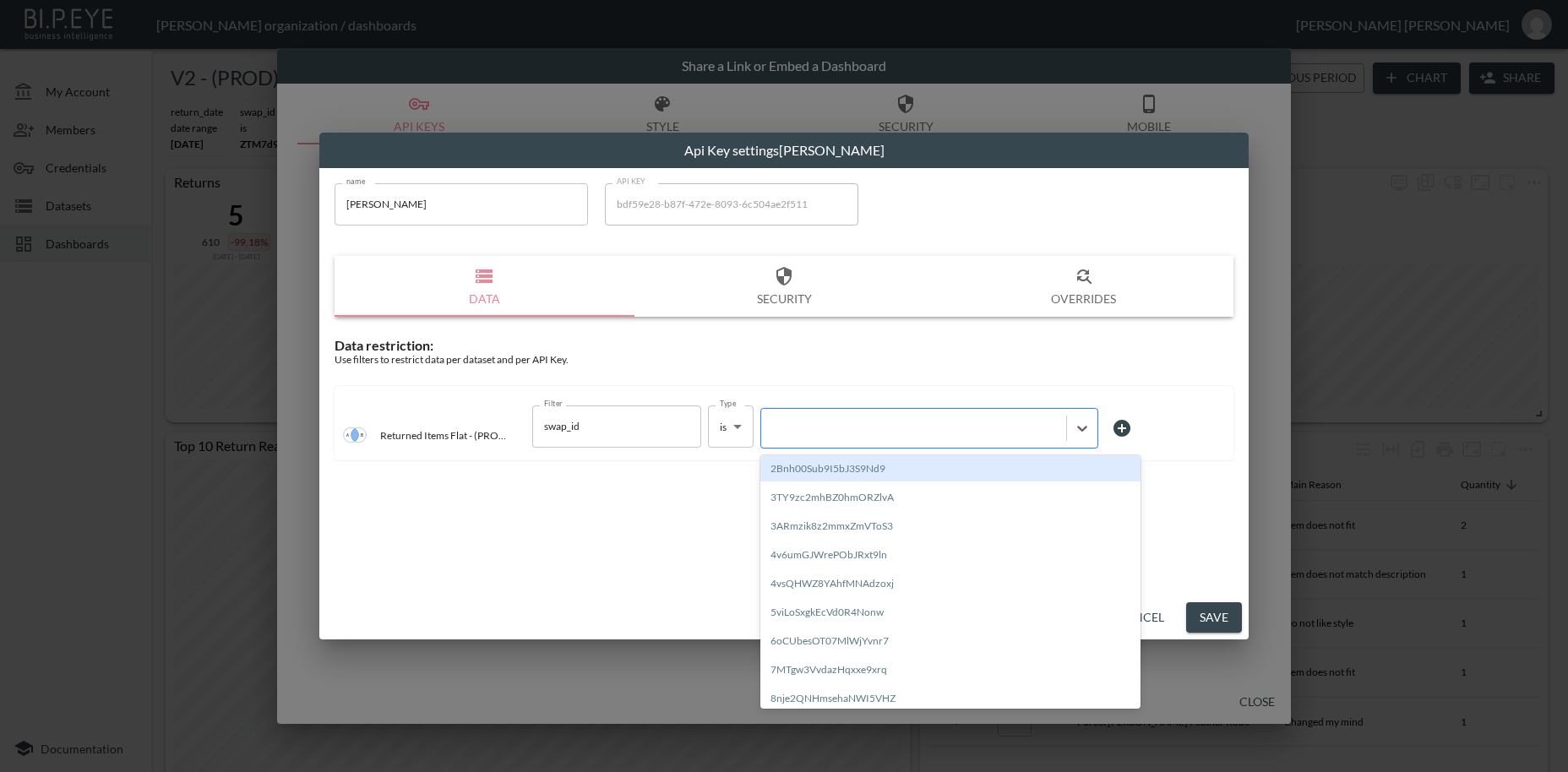
click at [855, 427] on div at bounding box center [913, 428] width 288 height 16
paste input "vxKmWQzERWO53idE8hp4"
type input "vxKmWQzERWO53idE8hp4"
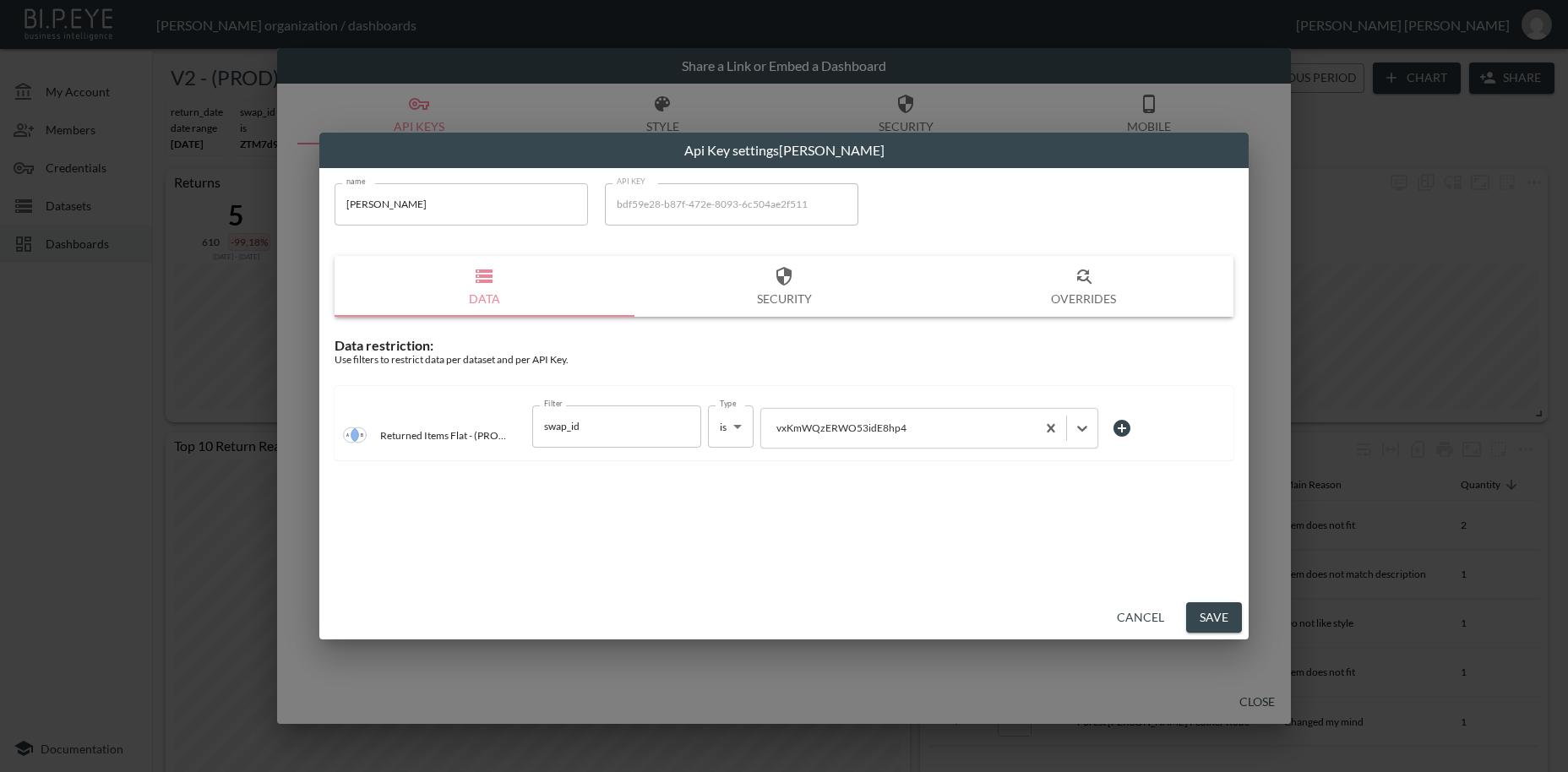
click at [1208, 611] on button "Save" at bounding box center [1213, 618] width 56 height 31
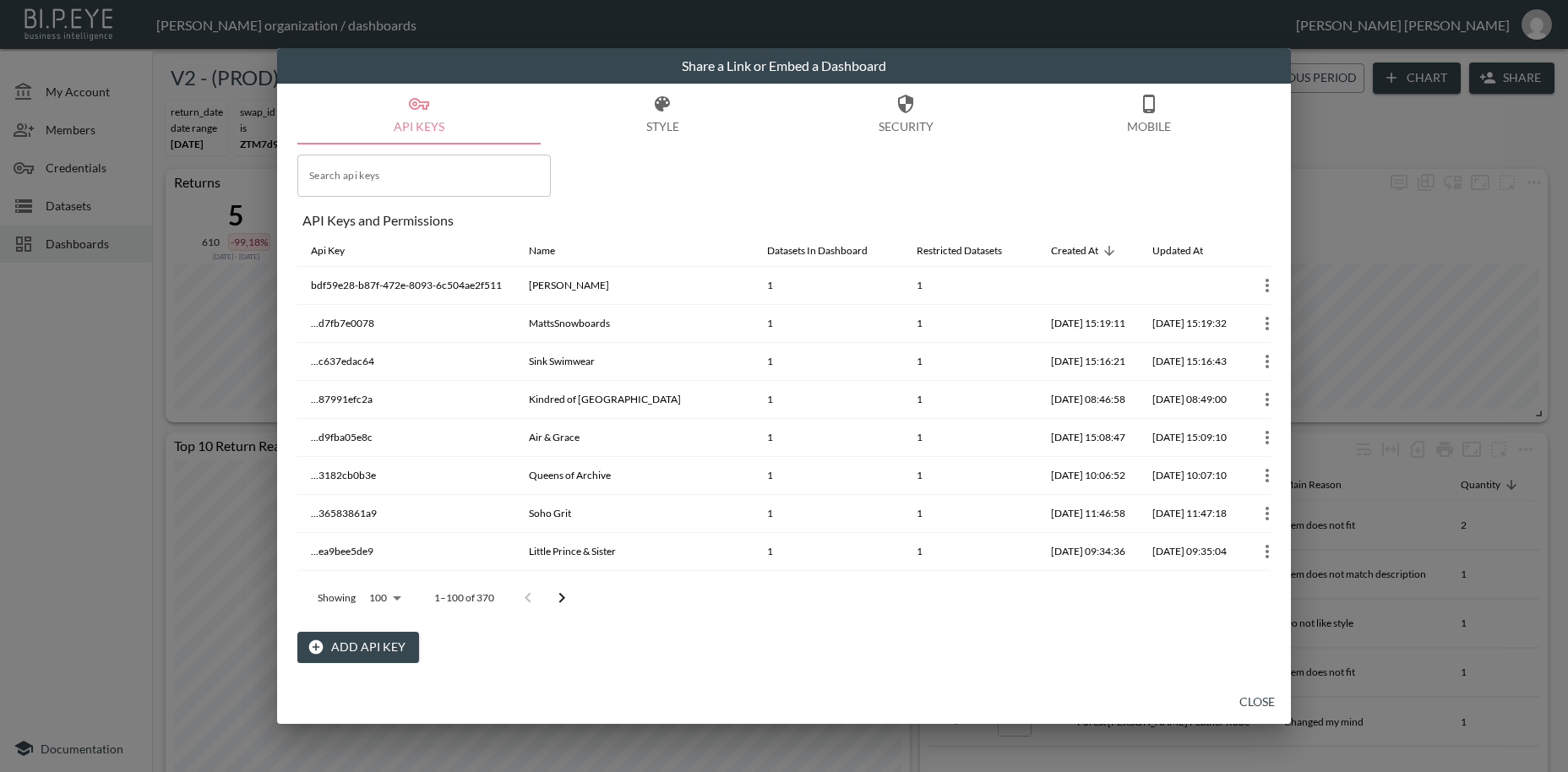
click at [1257, 705] on button "Close" at bounding box center [1257, 702] width 54 height 31
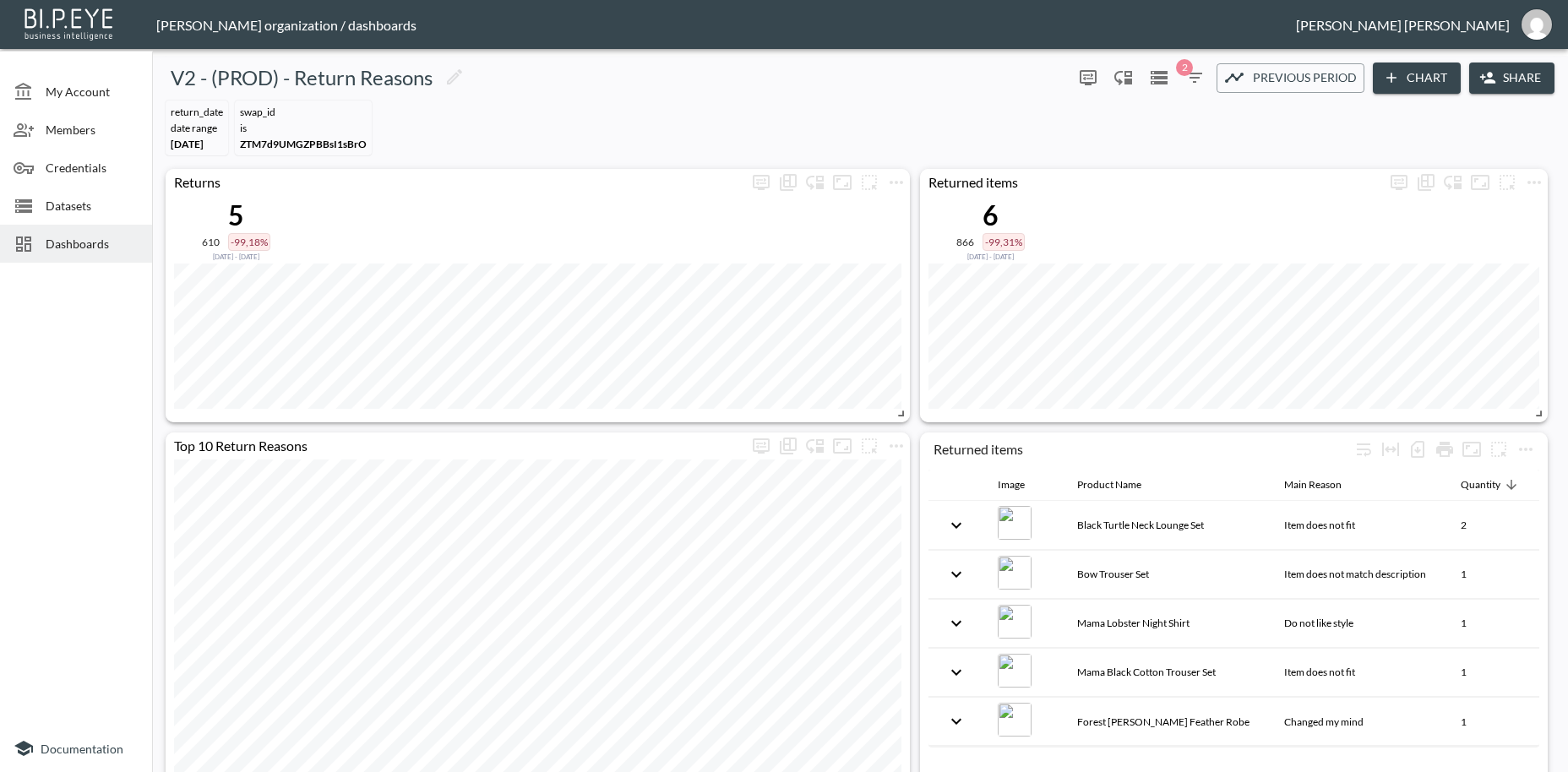
click at [94, 250] on span "Dashboards" at bounding box center [91, 244] width 93 height 17
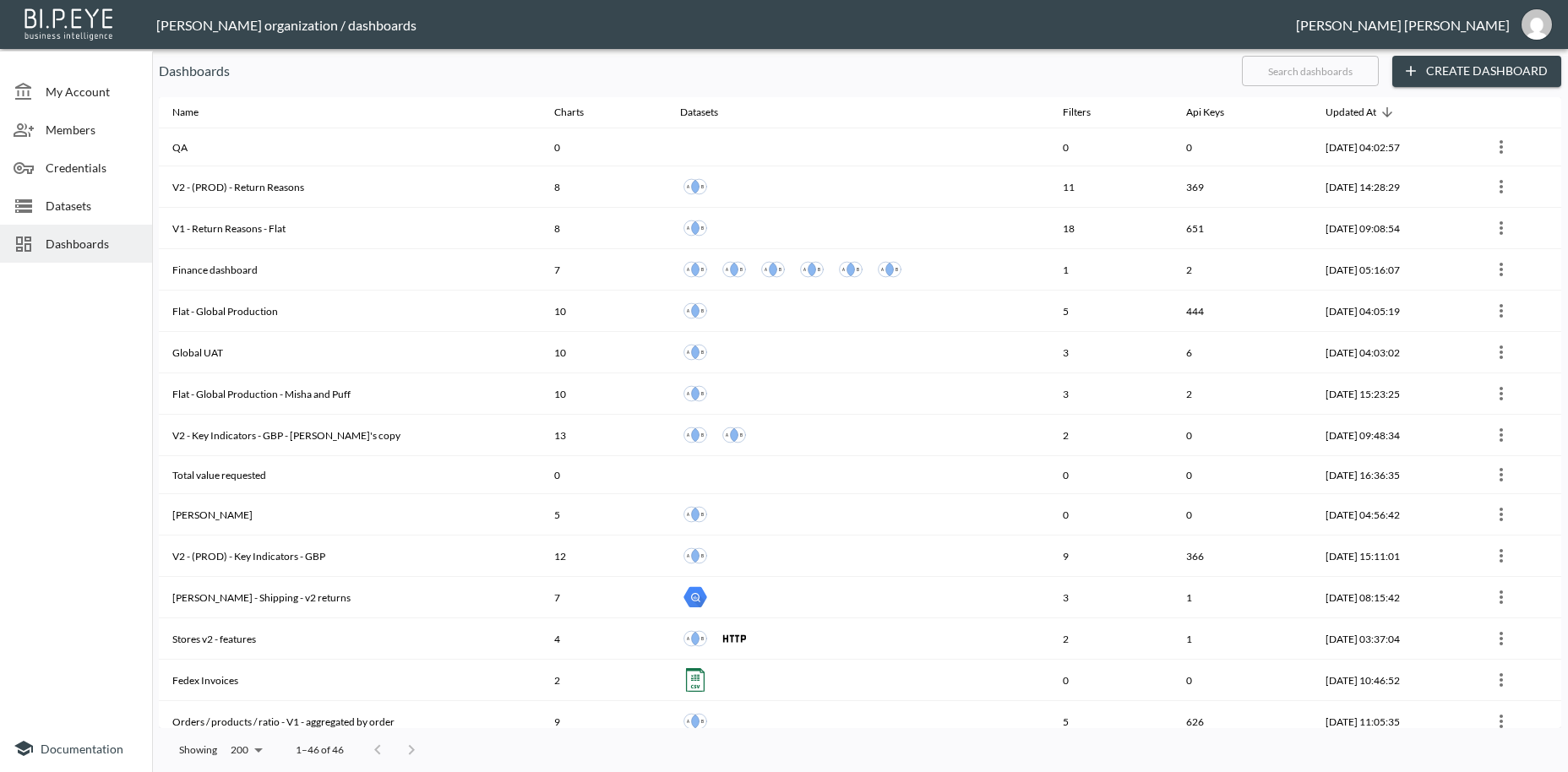
click at [1282, 73] on input "text" at bounding box center [1309, 71] width 137 height 42
type input "c"
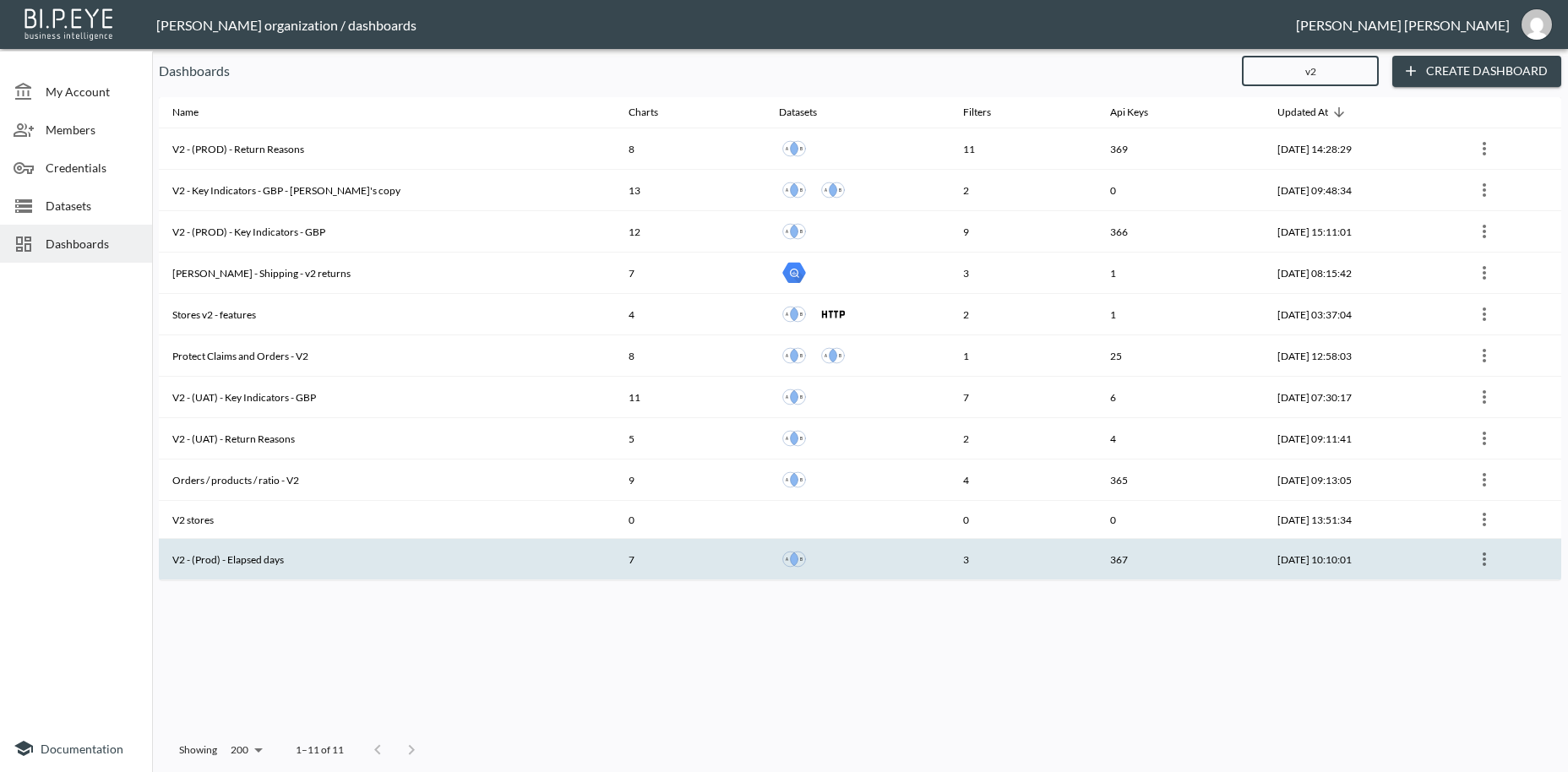
type input "v2"
click at [340, 554] on th "V2 - (Prod) - Elapsed days" at bounding box center [387, 560] width 456 height 42
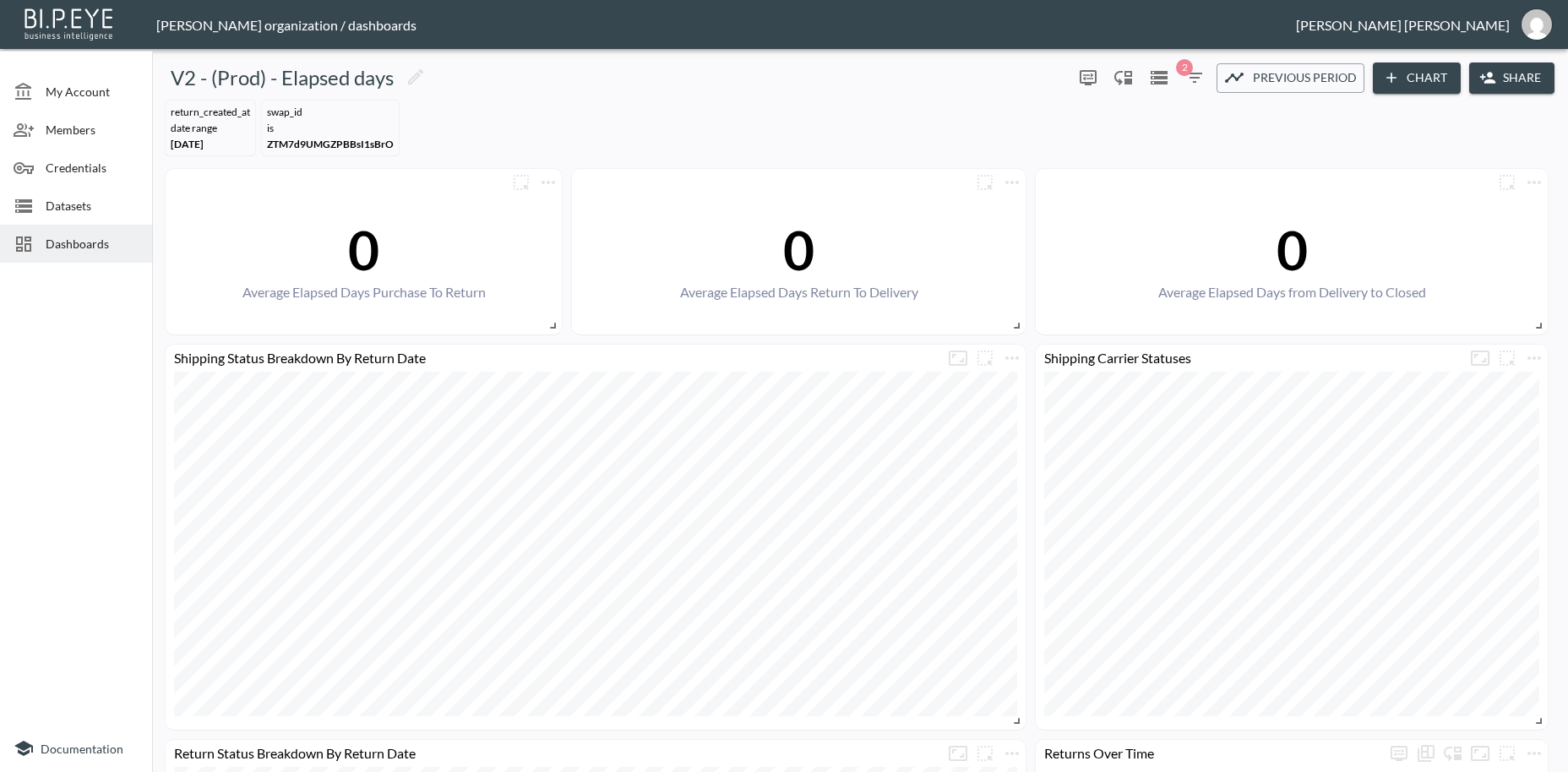
click at [1524, 82] on button "Share" at bounding box center [1511, 78] width 85 height 31
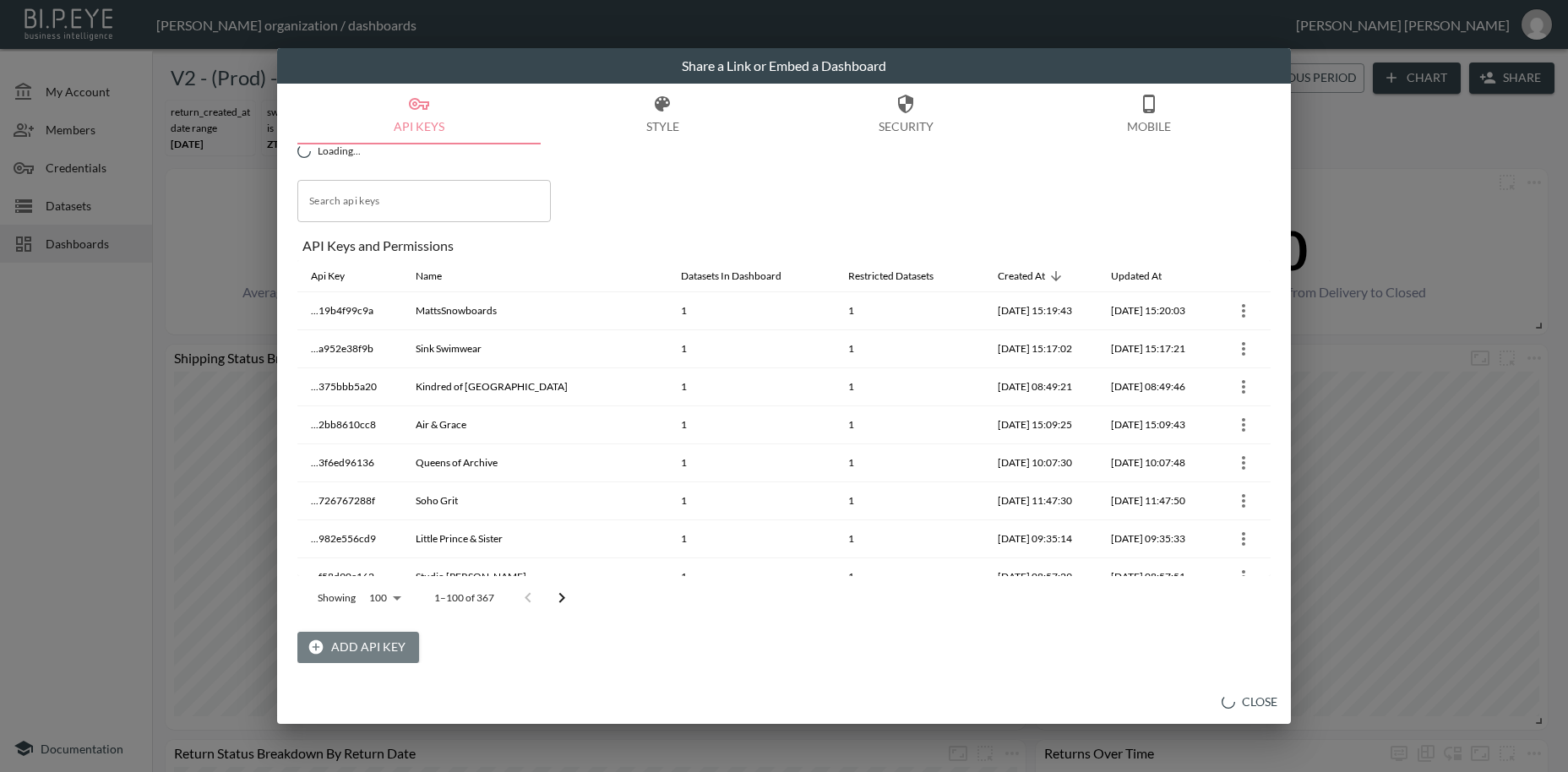
click at [381, 648] on button "Add API Key" at bounding box center [358, 647] width 122 height 31
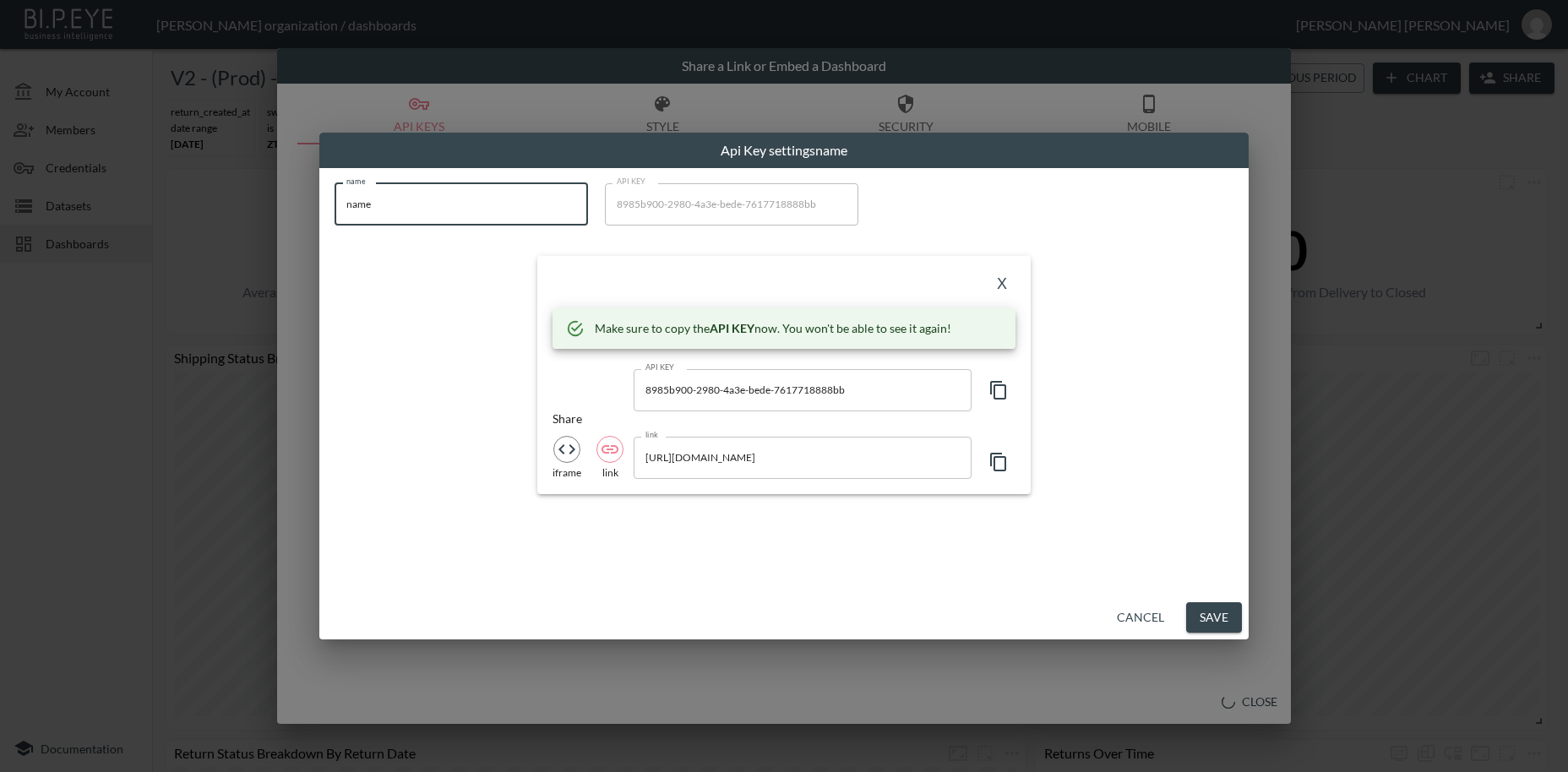
drag, startPoint x: 456, startPoint y: 207, endPoint x: 276, endPoint y: 186, distance: 181.2
click at [335, 186] on input "name" at bounding box center [461, 204] width 253 height 42
paste input "[PERSON_NAME]"
type input "[PERSON_NAME]"
click at [1005, 393] on icon "button" at bounding box center [998, 389] width 16 height 18
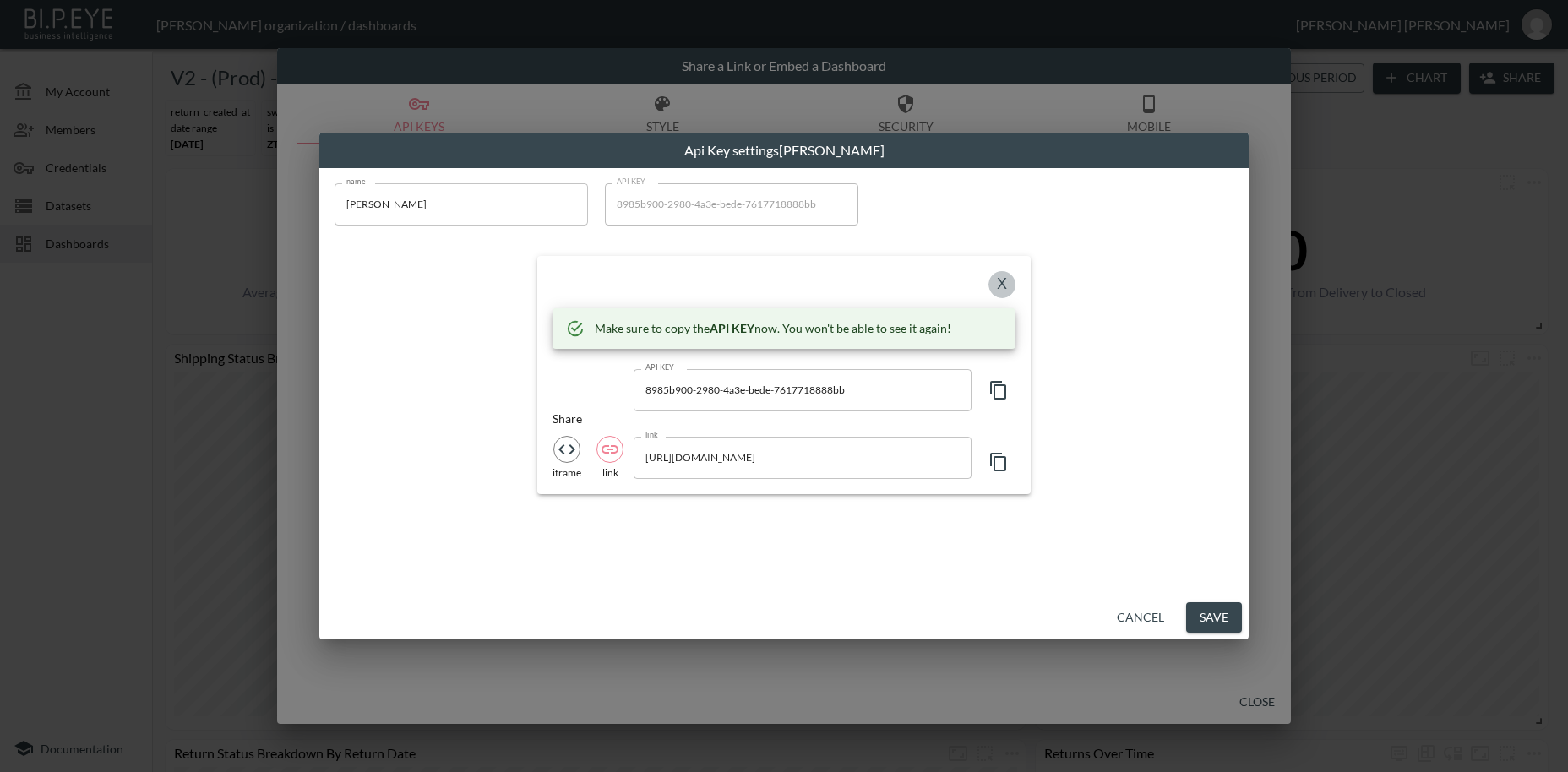
click at [1002, 285] on button "X" at bounding box center [1002, 284] width 27 height 27
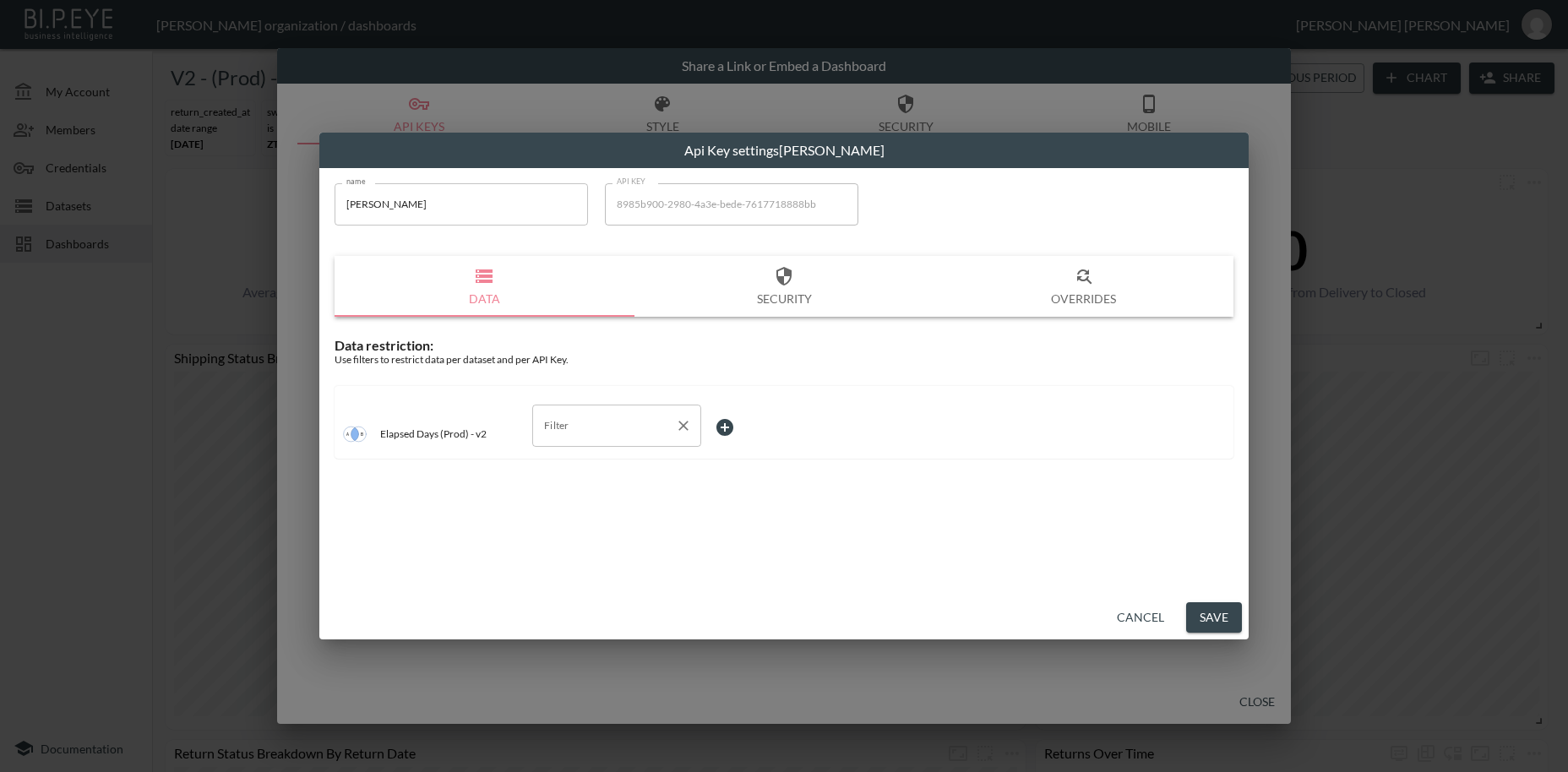
click at [564, 431] on input "Filter" at bounding box center [604, 425] width 128 height 27
click at [588, 463] on span "swap_id" at bounding box center [616, 466] width 142 height 15
type input "swap_id"
click at [737, 424] on body "BI.P.EYE, Interactive Analytics Dashboards - app [PERSON_NAME] organization / d…" at bounding box center [784, 386] width 1568 height 772
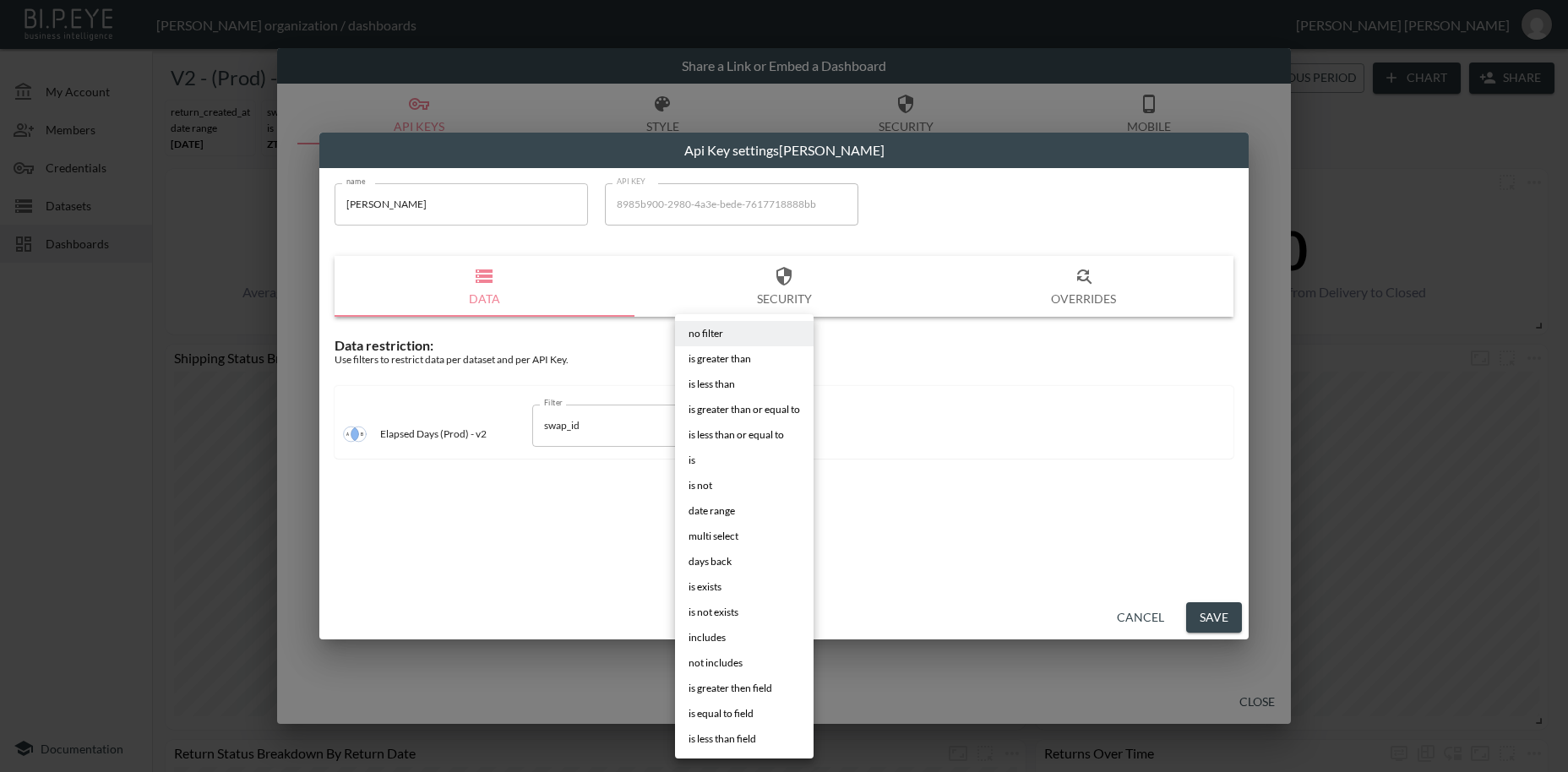
click at [704, 463] on li "is" at bounding box center [744, 460] width 139 height 25
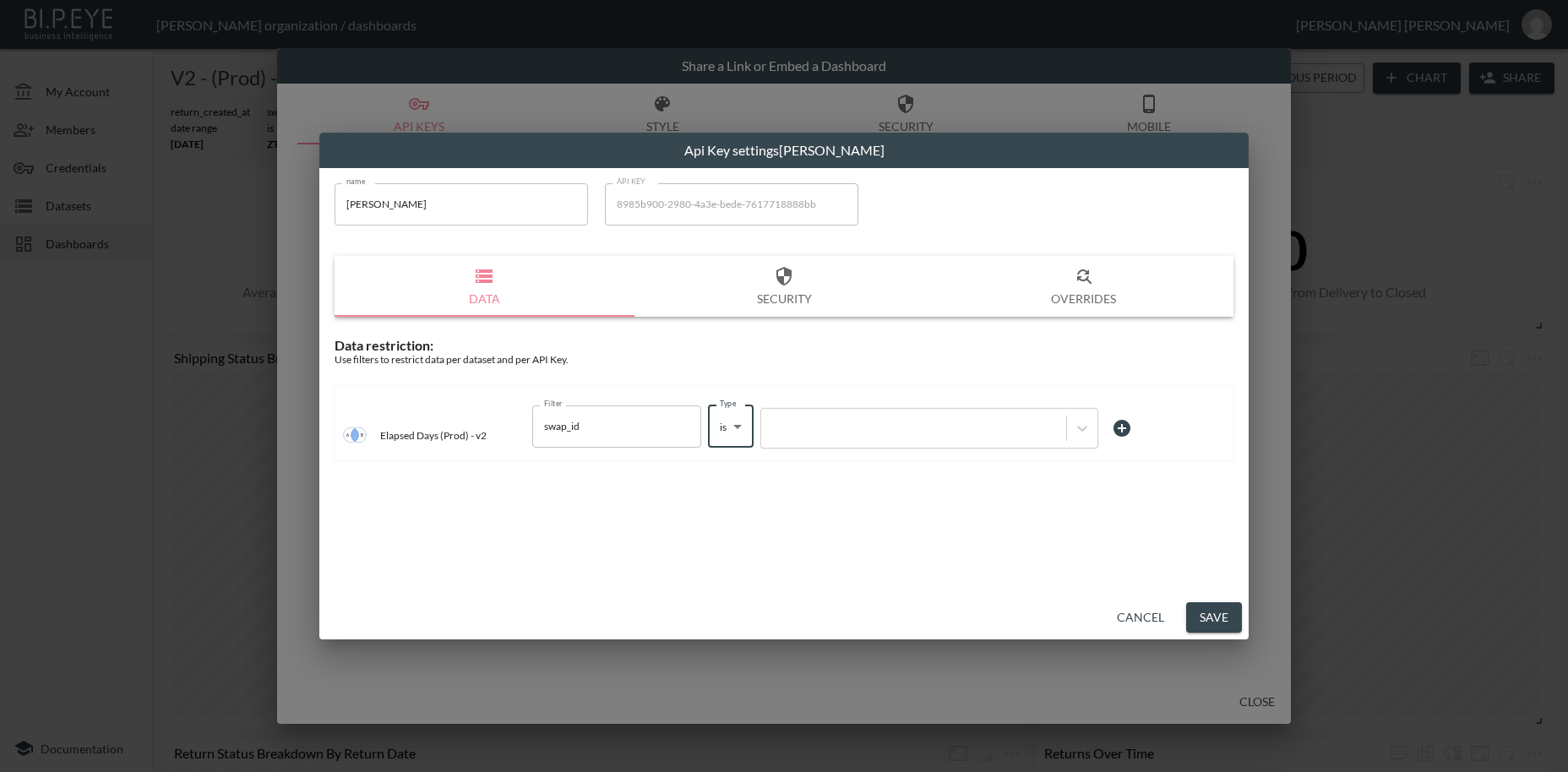
type input "is"
click at [834, 425] on div at bounding box center [913, 428] width 288 height 16
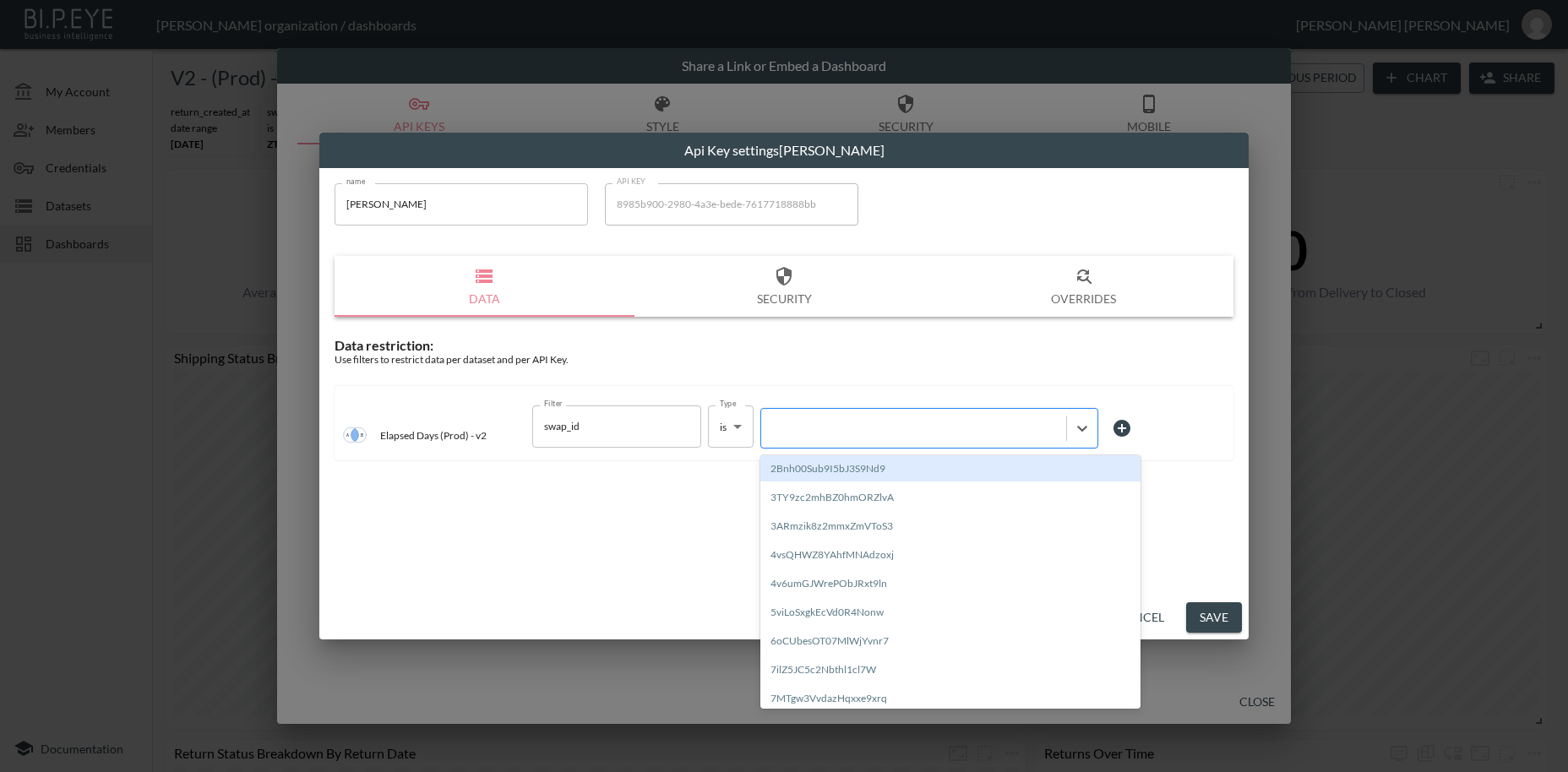
paste input "vxKmWQzERWO53idE8hp4"
type input "vxKmWQzERWO53idE8hp4"
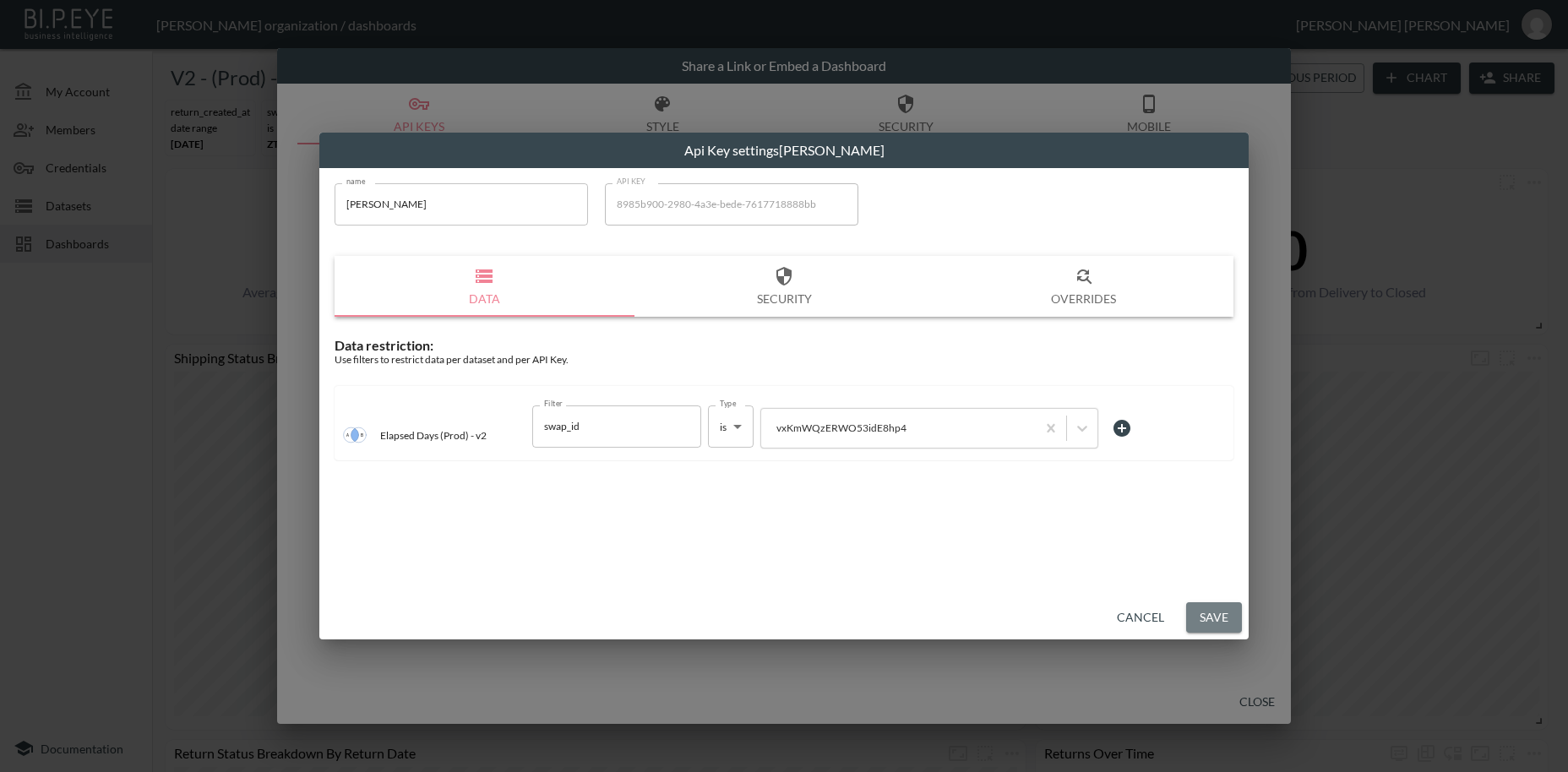
click at [1211, 620] on button "Save" at bounding box center [1213, 618] width 56 height 31
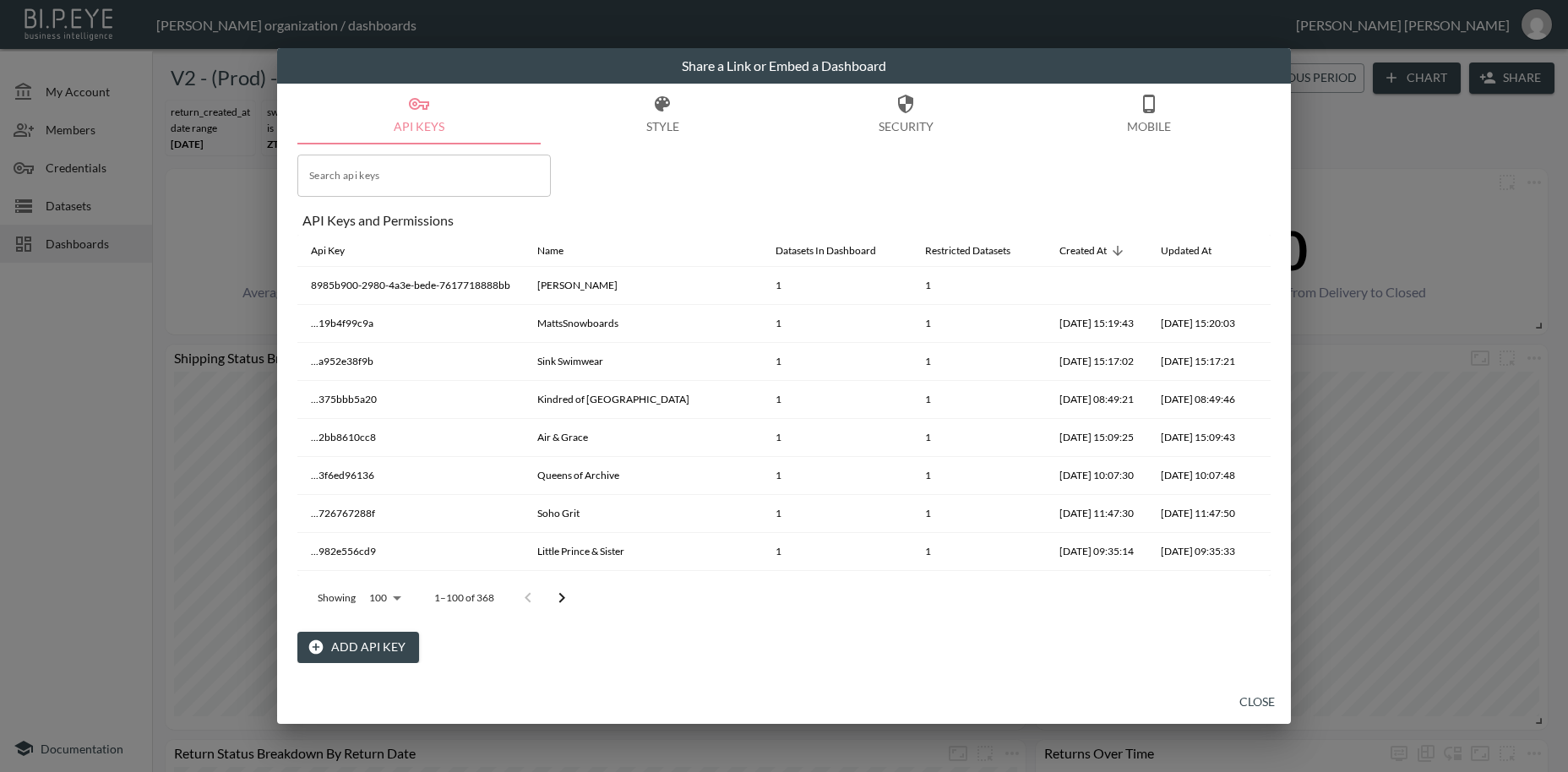
click at [1260, 701] on button "Close" at bounding box center [1257, 702] width 54 height 31
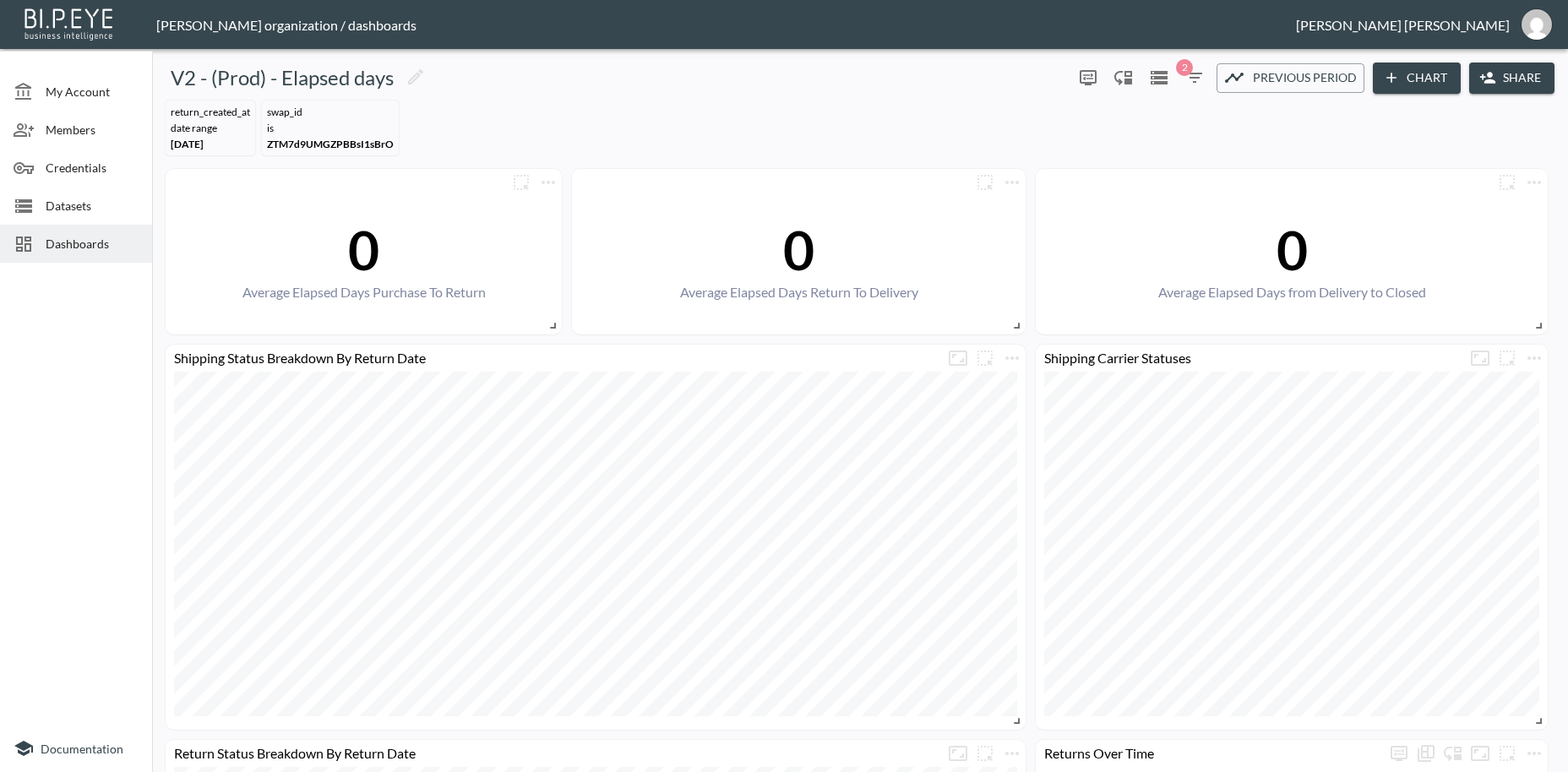
click at [82, 241] on span "Dashboards" at bounding box center [91, 244] width 93 height 17
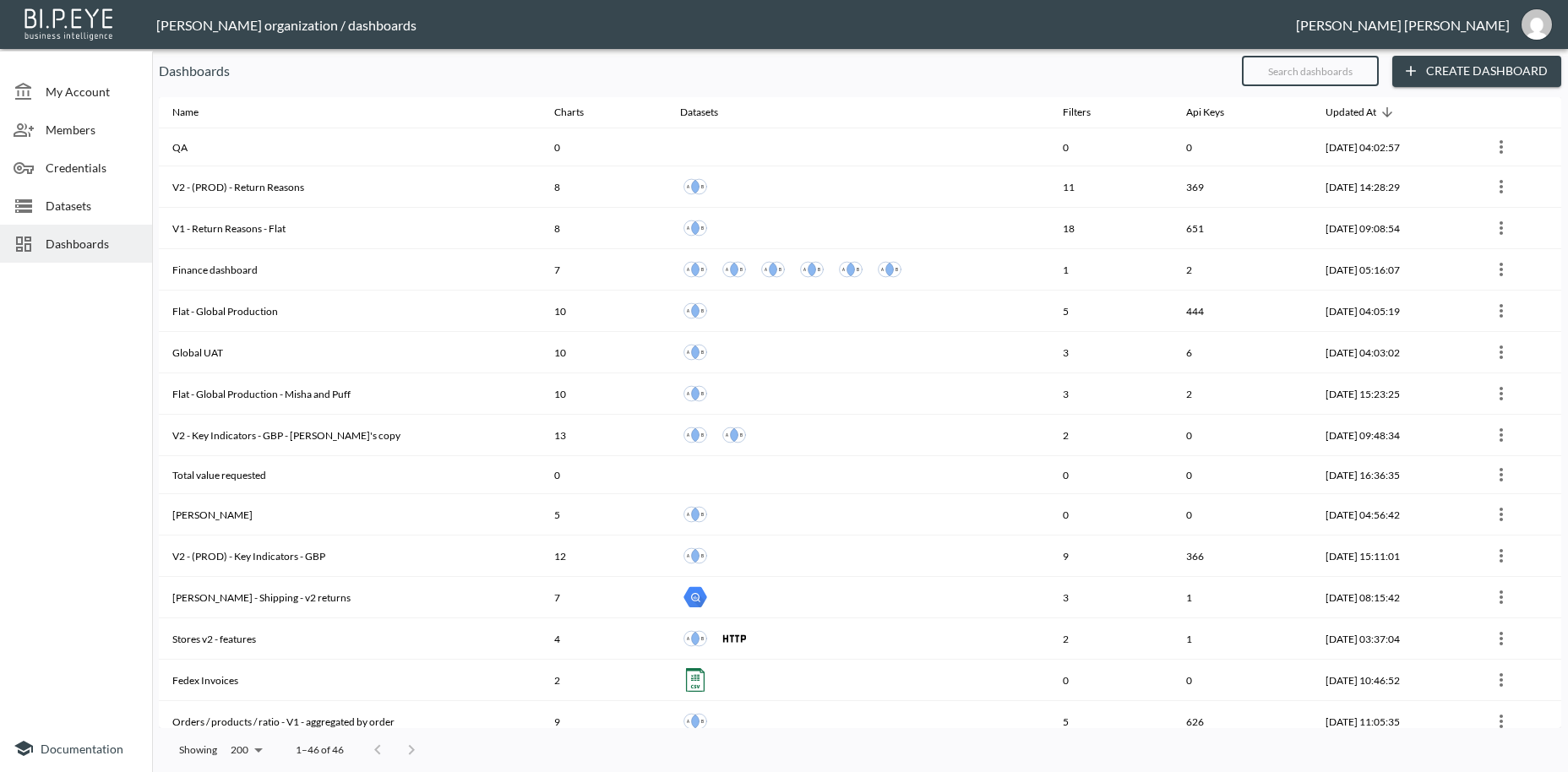
click at [1282, 71] on input "text" at bounding box center [1309, 71] width 137 height 42
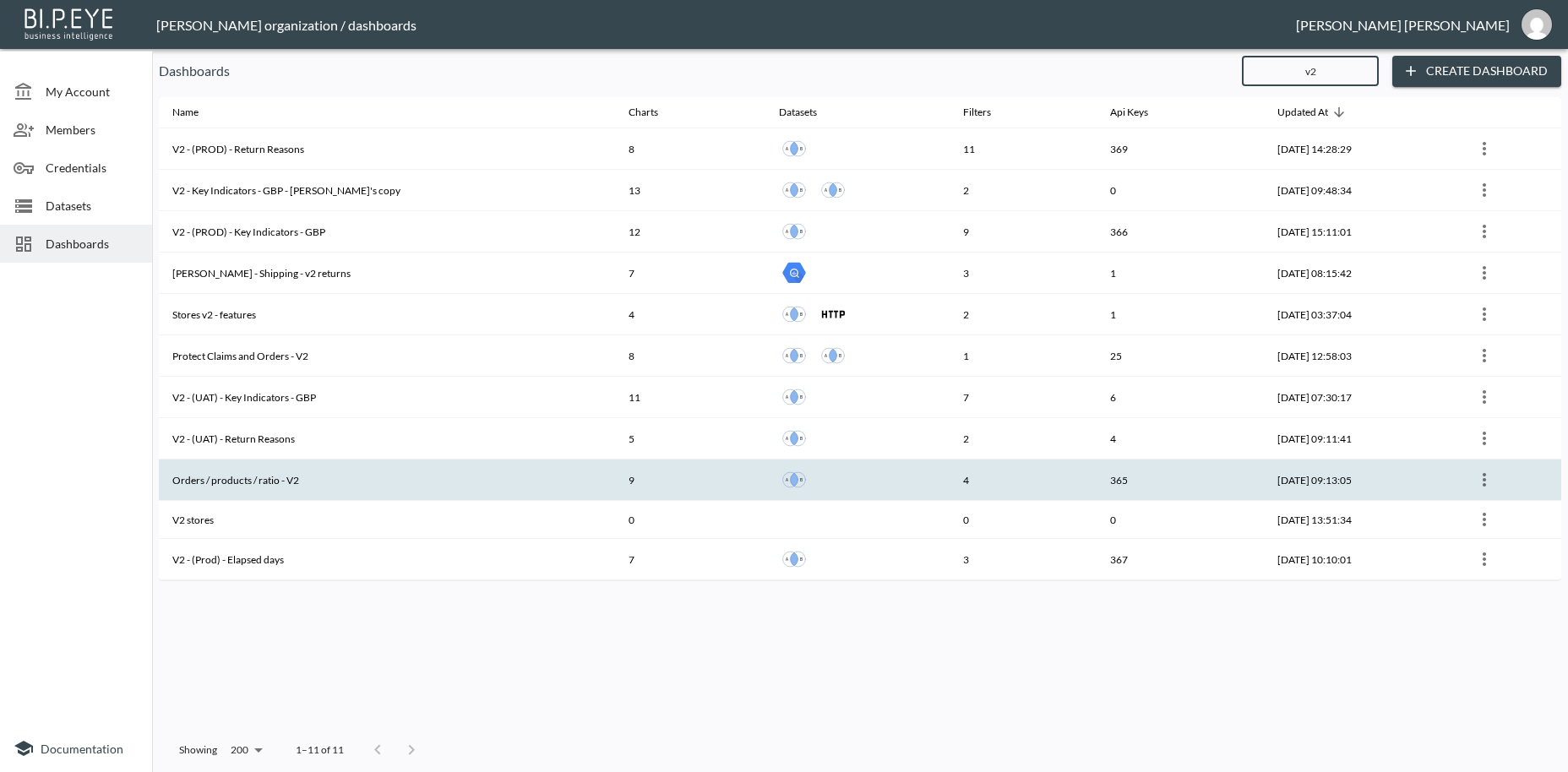
type input "v2"
click at [296, 484] on th "Orders / products / ratio - V2" at bounding box center [387, 481] width 456 height 42
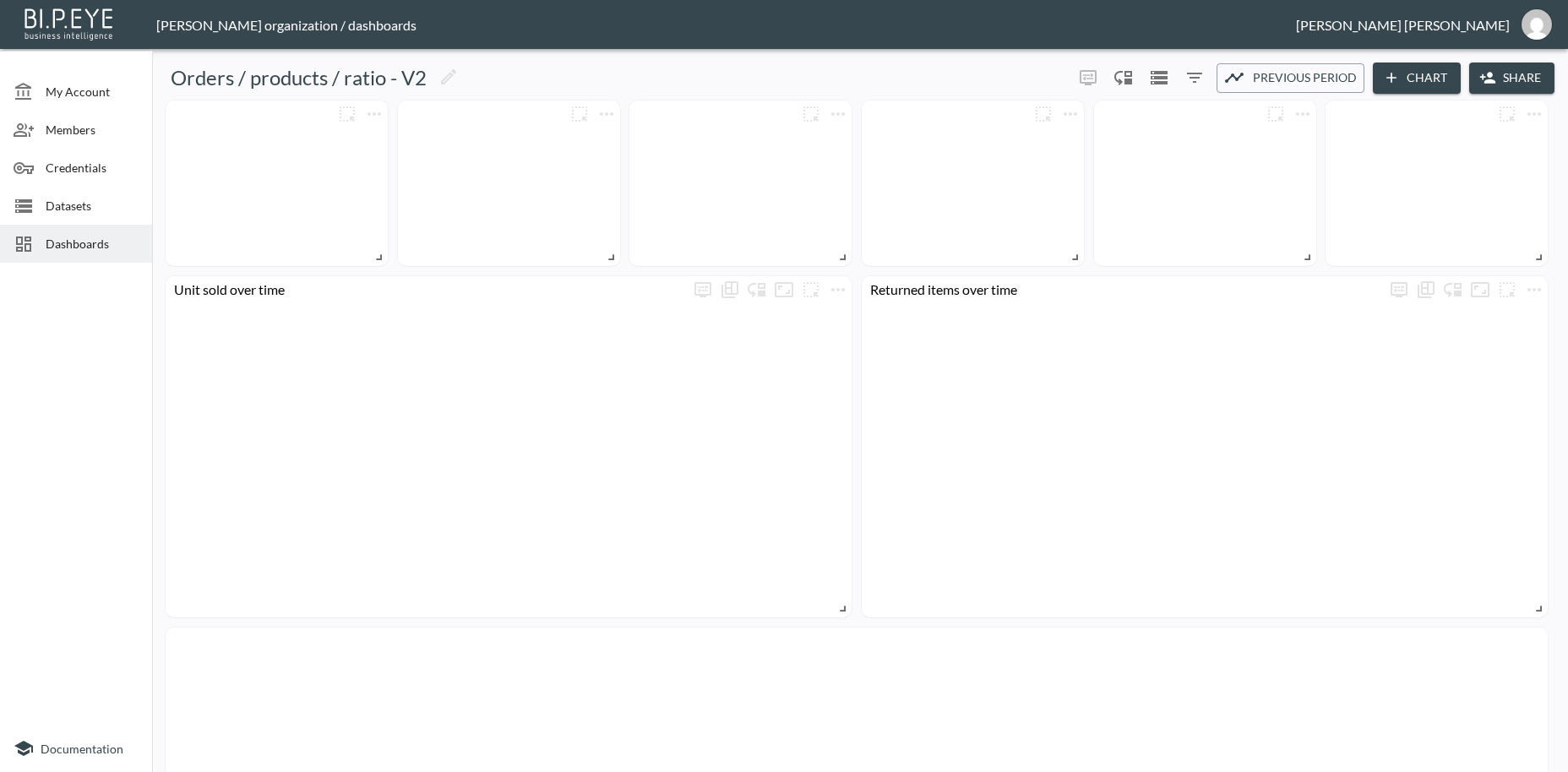
click at [1516, 74] on button "Share" at bounding box center [1511, 78] width 85 height 31
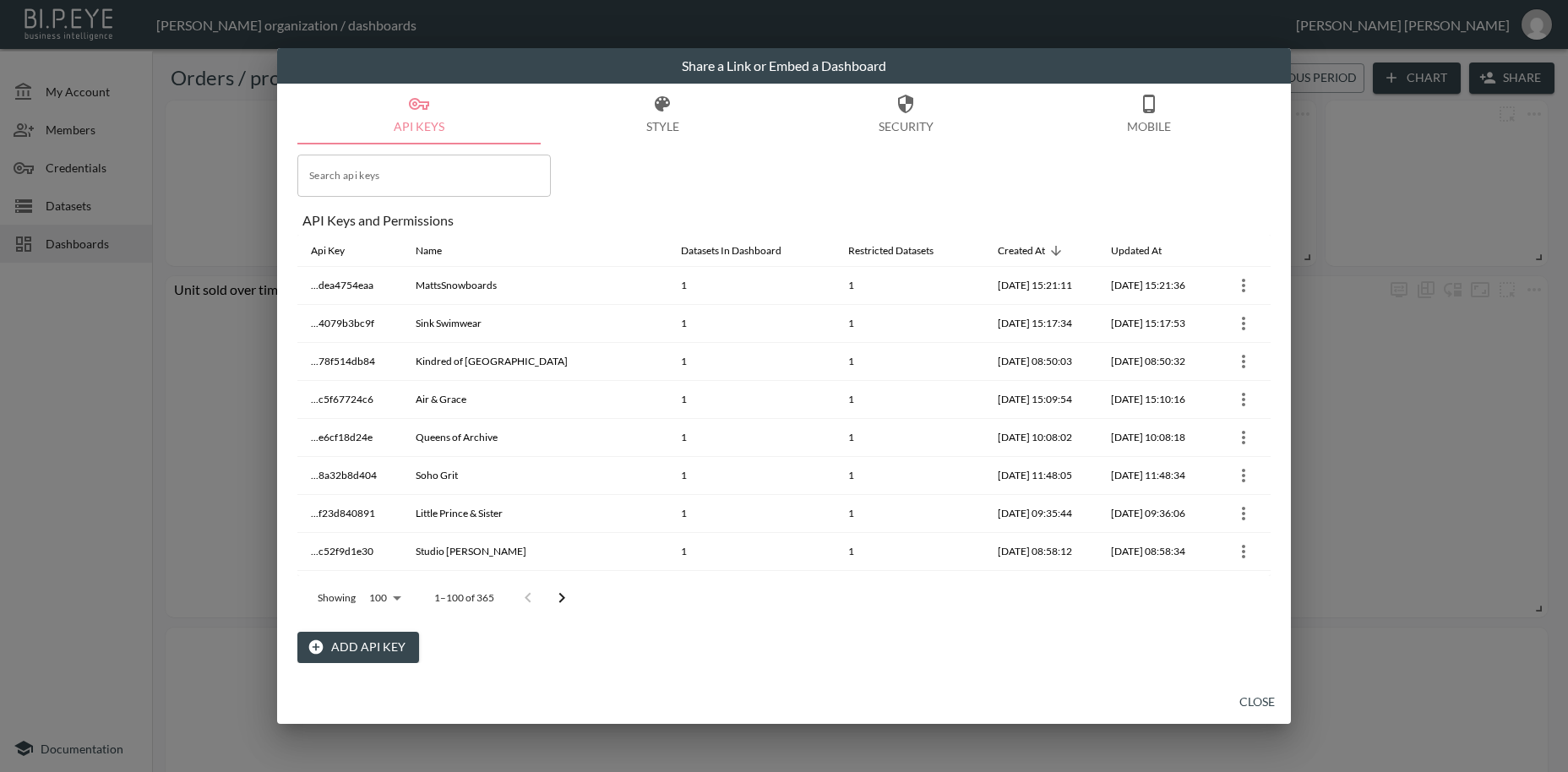
click at [348, 652] on button "Add API Key" at bounding box center [358, 647] width 122 height 31
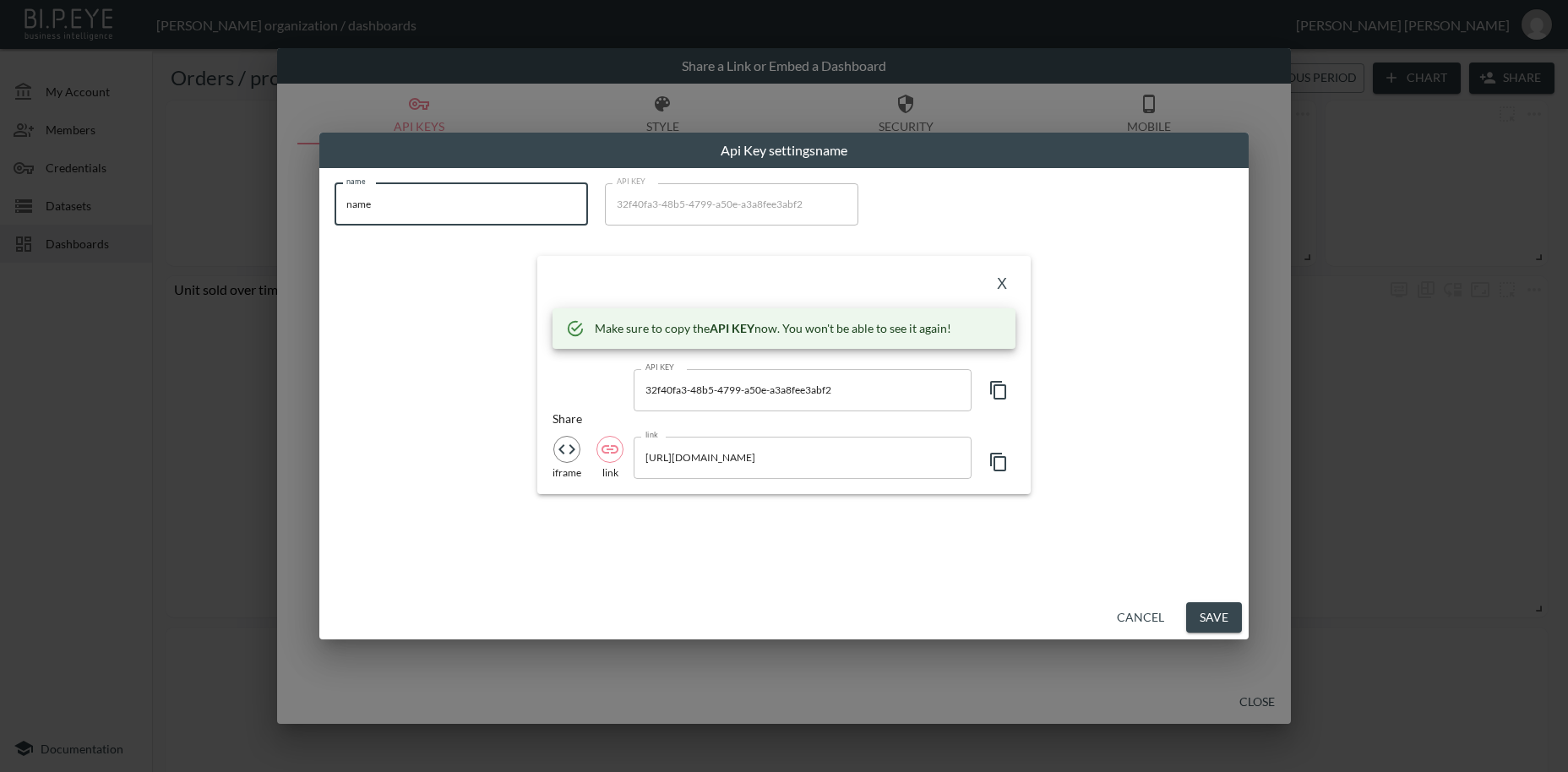
drag, startPoint x: 405, startPoint y: 197, endPoint x: 301, endPoint y: 193, distance: 104.1
click at [335, 193] on input "name" at bounding box center [461, 204] width 253 height 42
paste input "[PERSON_NAME]"
type input "[PERSON_NAME]"
click at [1000, 393] on icon "button" at bounding box center [998, 389] width 20 height 20
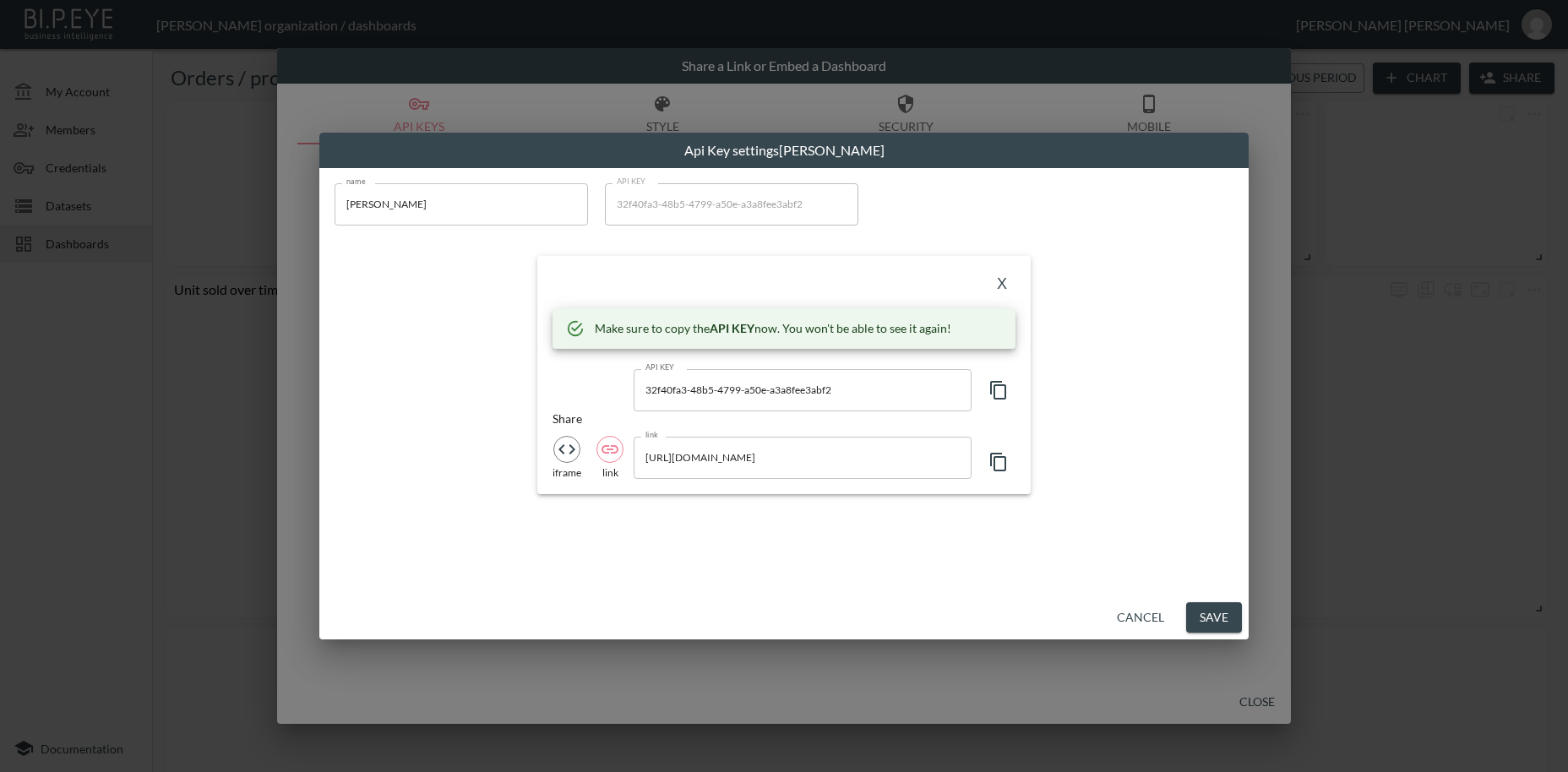
click at [997, 287] on button "X" at bounding box center [1002, 284] width 27 height 27
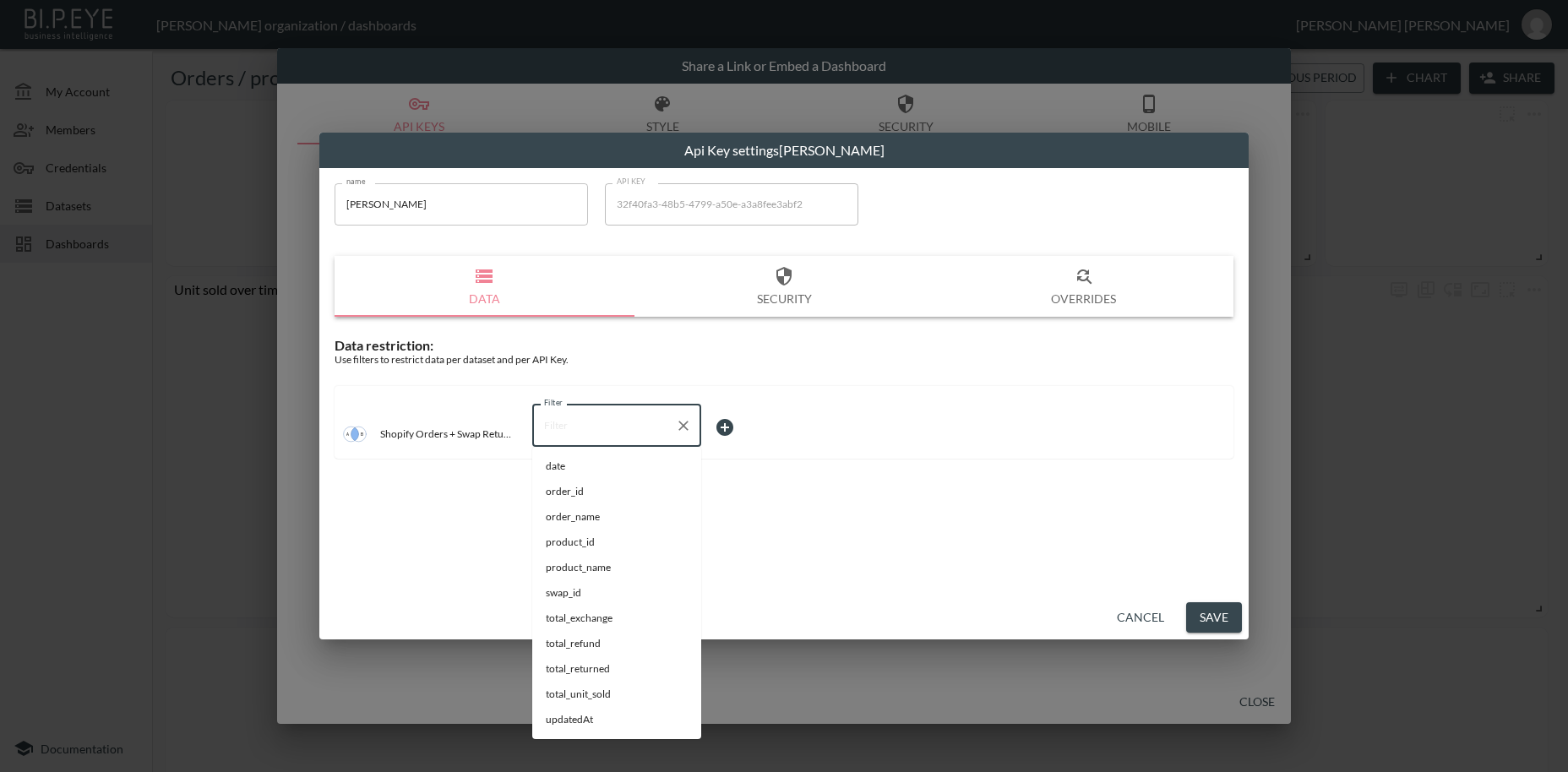
click at [586, 422] on input "Filter" at bounding box center [604, 425] width 128 height 27
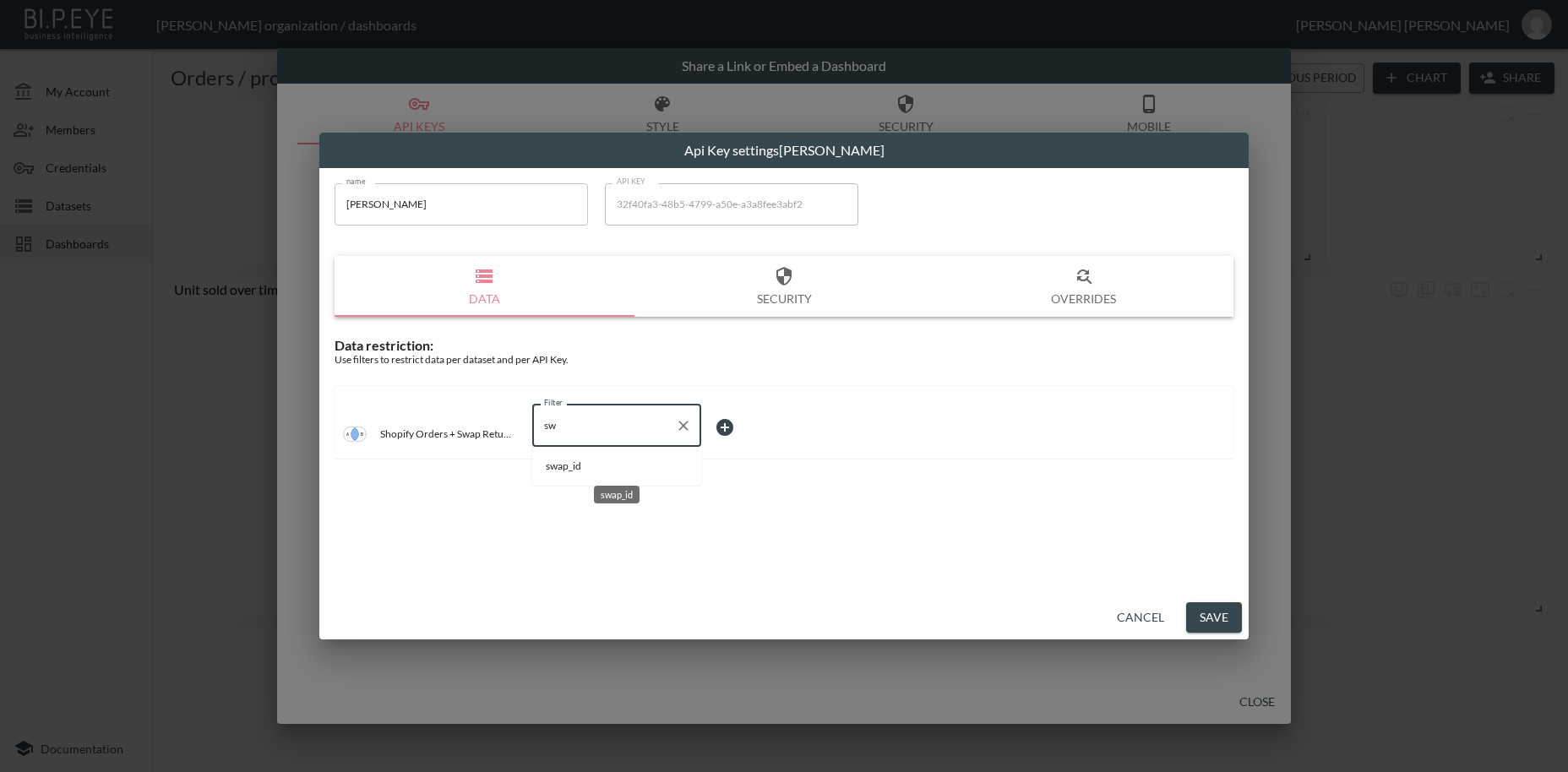
click at [573, 466] on span "swap_id" at bounding box center [616, 466] width 142 height 15
type input "swap_id"
click at [739, 426] on body "BI.P.EYE, Interactive Analytics Dashboards - app [PERSON_NAME] organization / d…" at bounding box center [784, 386] width 1568 height 772
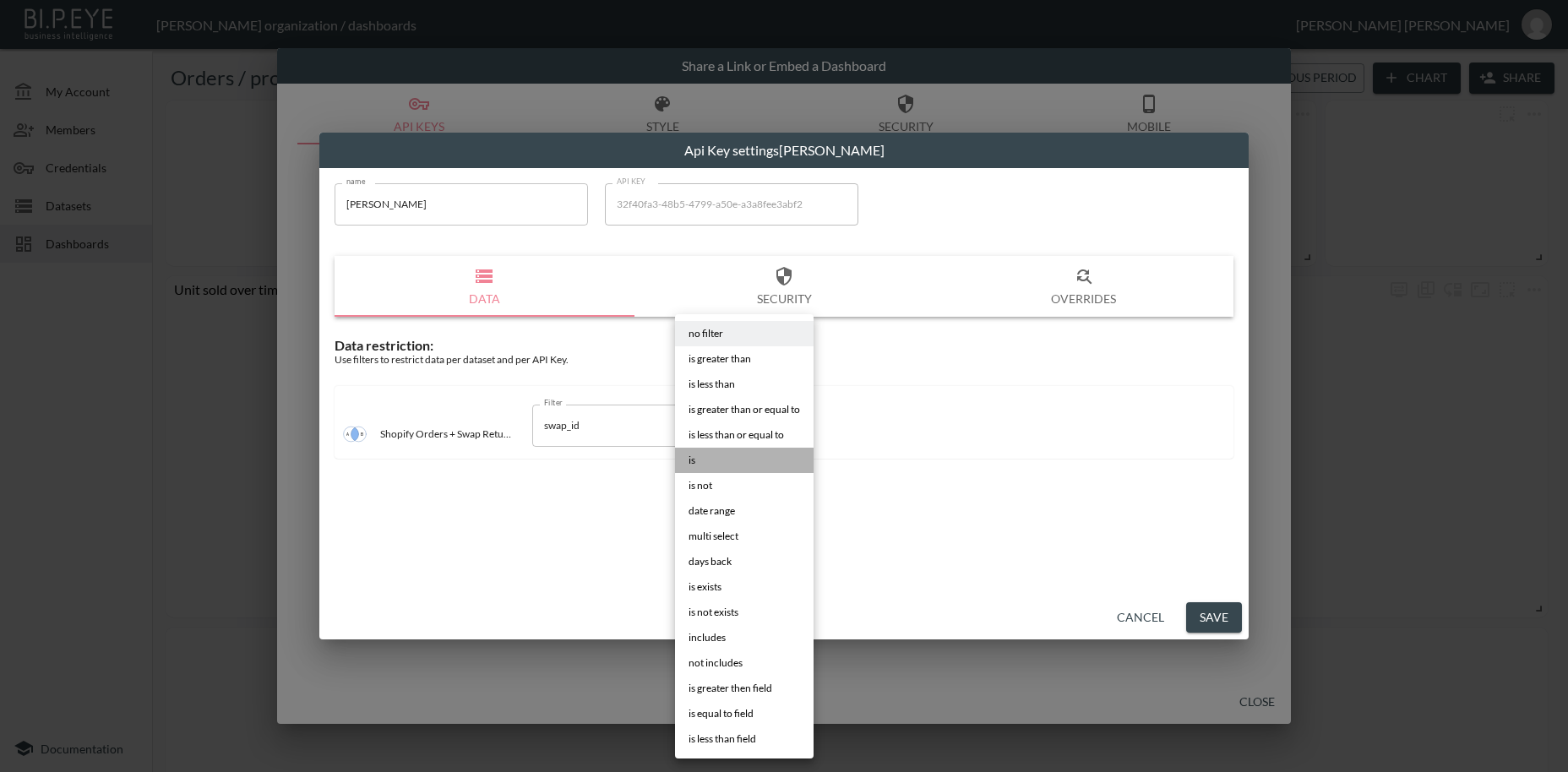
click at [696, 461] on li "is" at bounding box center [744, 460] width 139 height 25
type input "is"
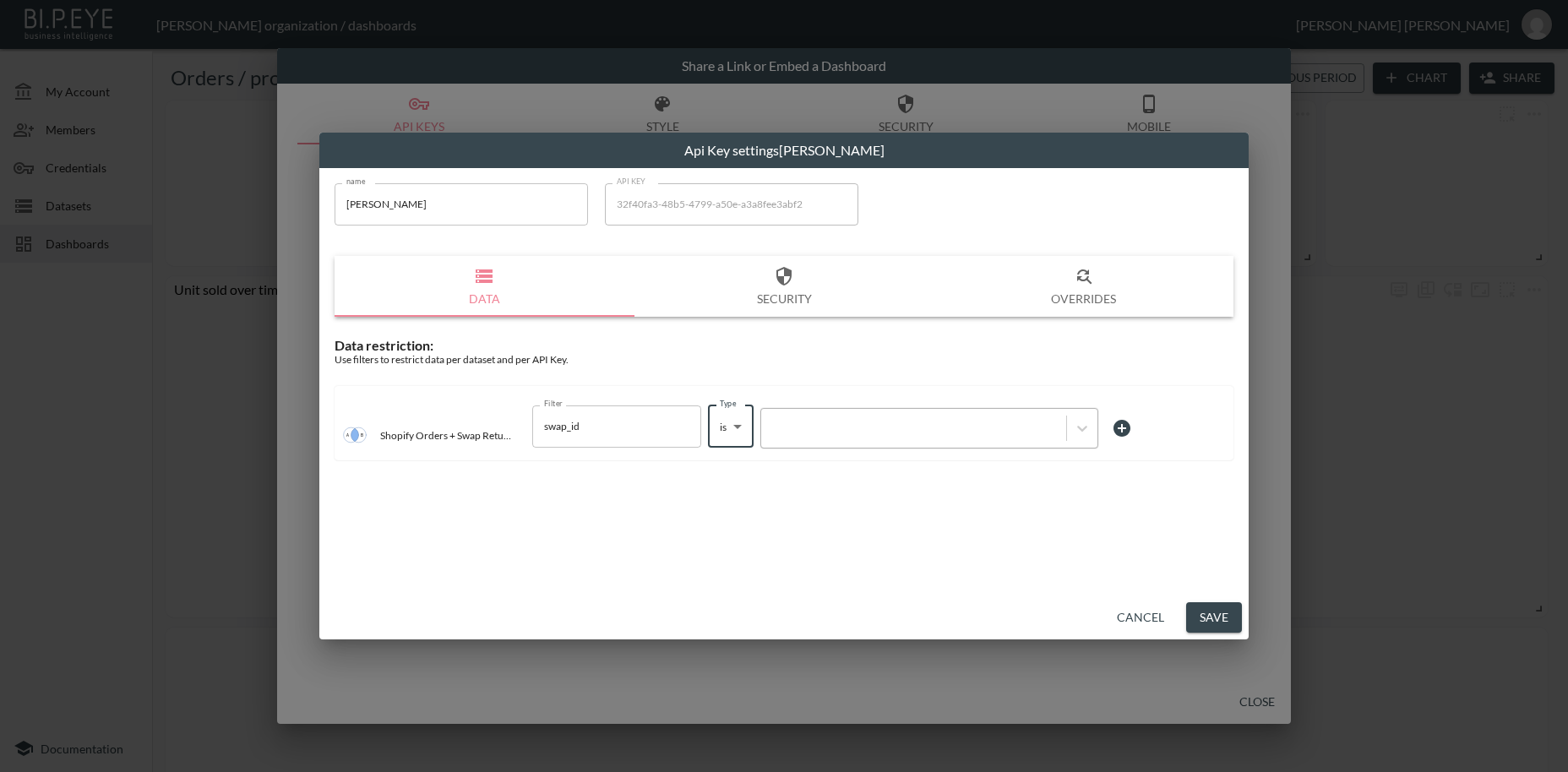
click at [828, 431] on div at bounding box center [913, 428] width 288 height 16
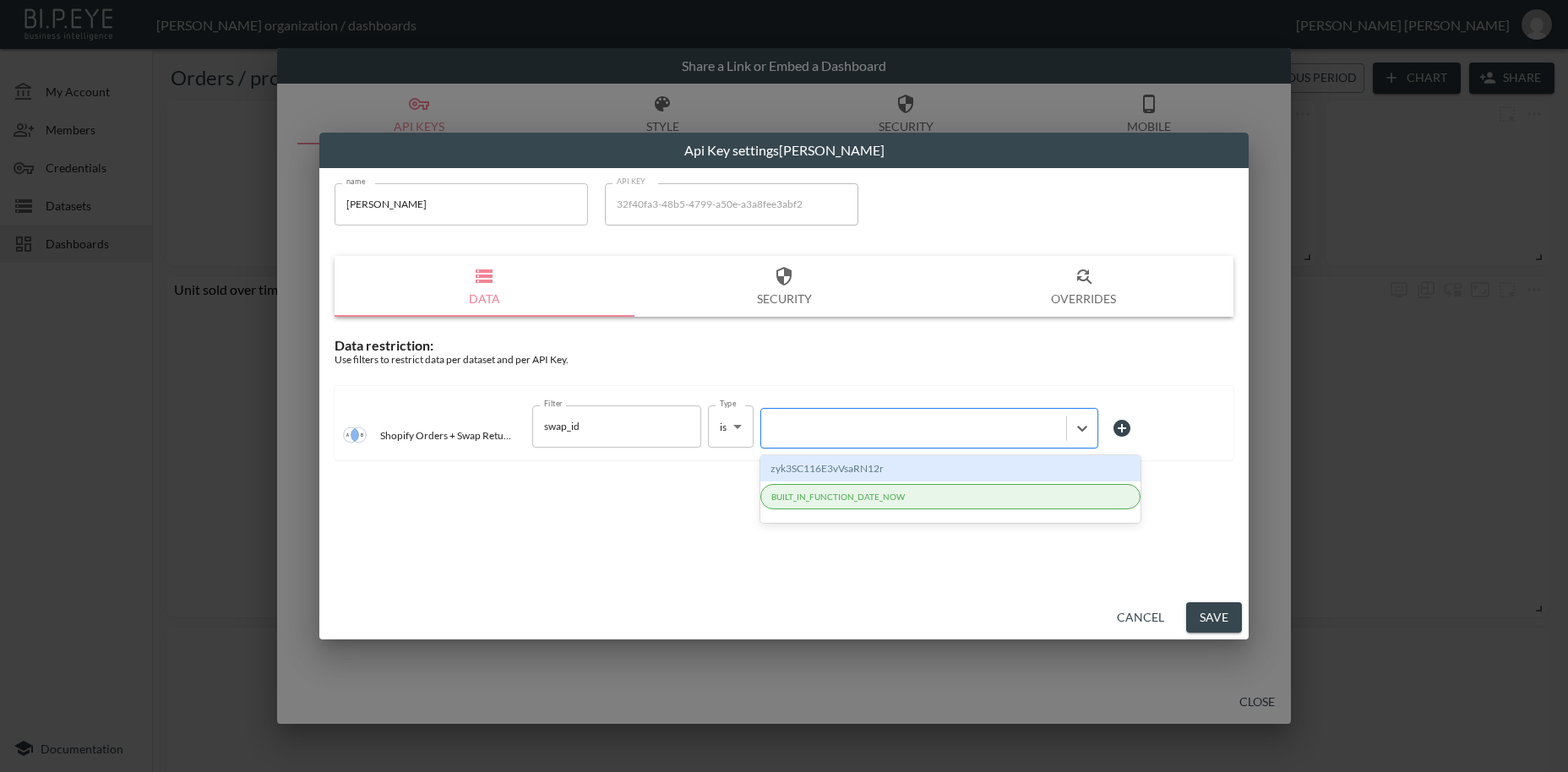
paste input "vxKmWQzERWO53idE8hp4"
type input "vxKmWQzERWO53idE8hp4"
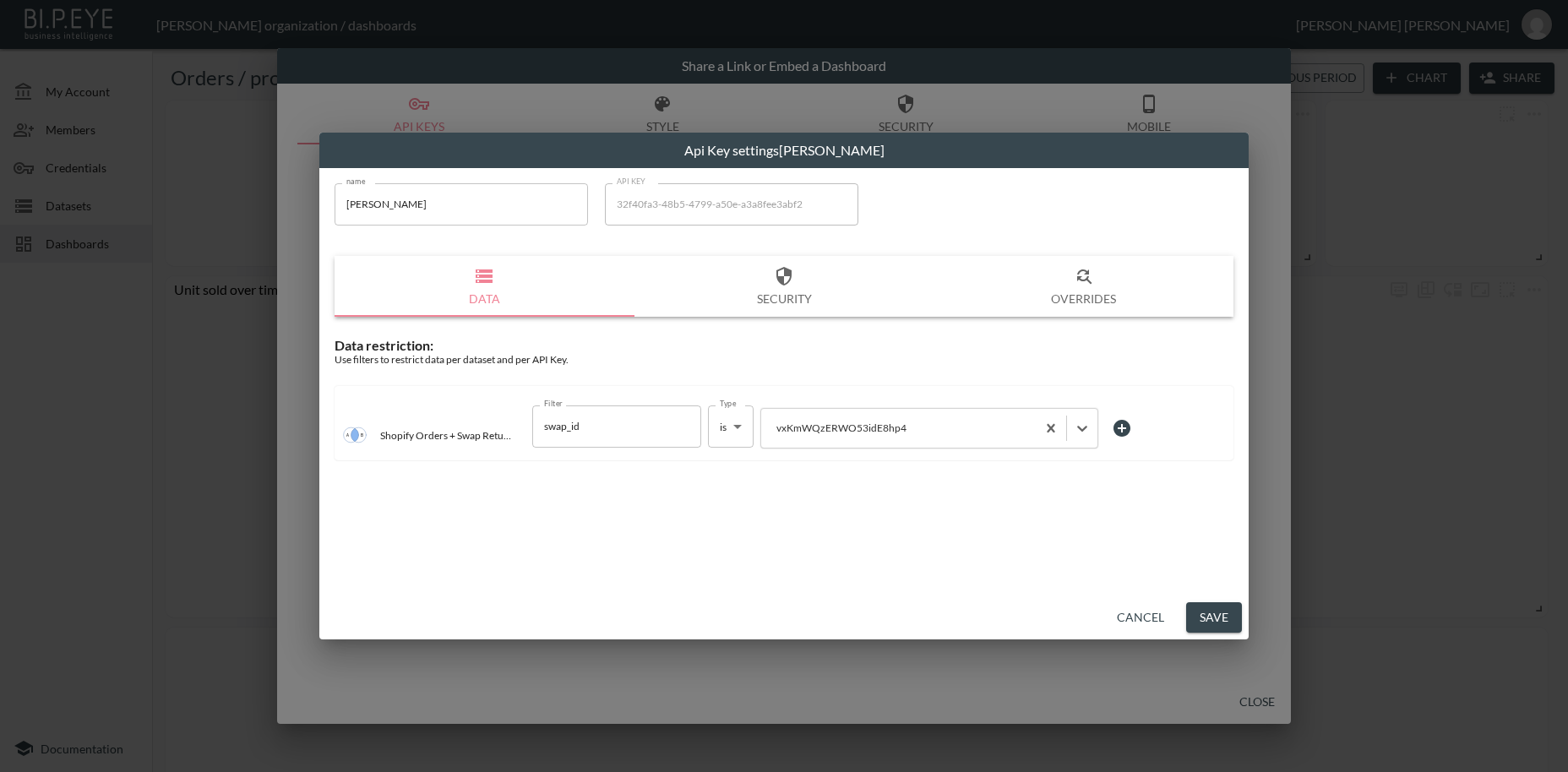
click at [1213, 621] on button "Save" at bounding box center [1213, 618] width 56 height 31
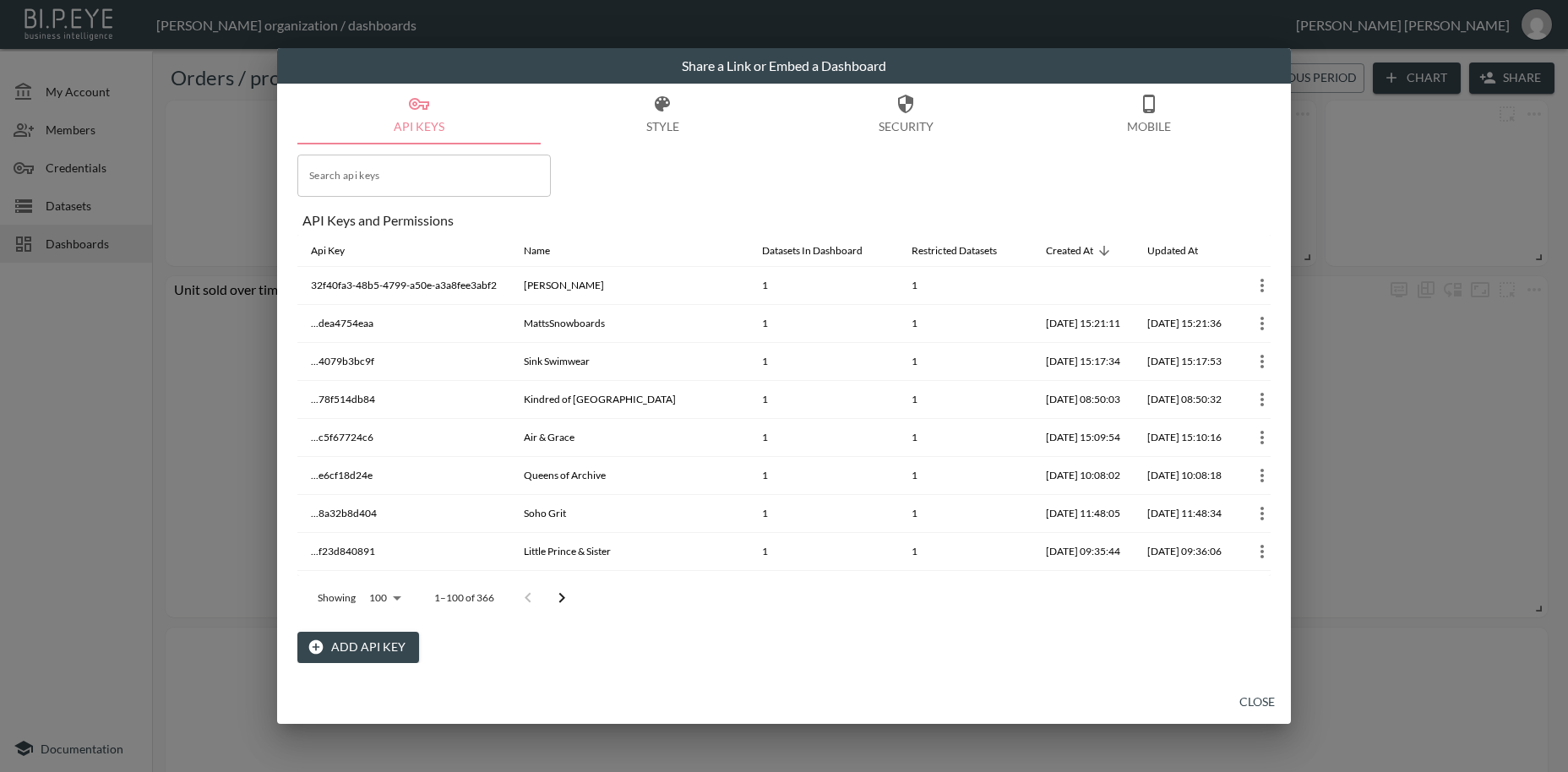
click at [1269, 702] on button "Close" at bounding box center [1257, 702] width 54 height 31
